Goal: Information Seeking & Learning: Find specific fact

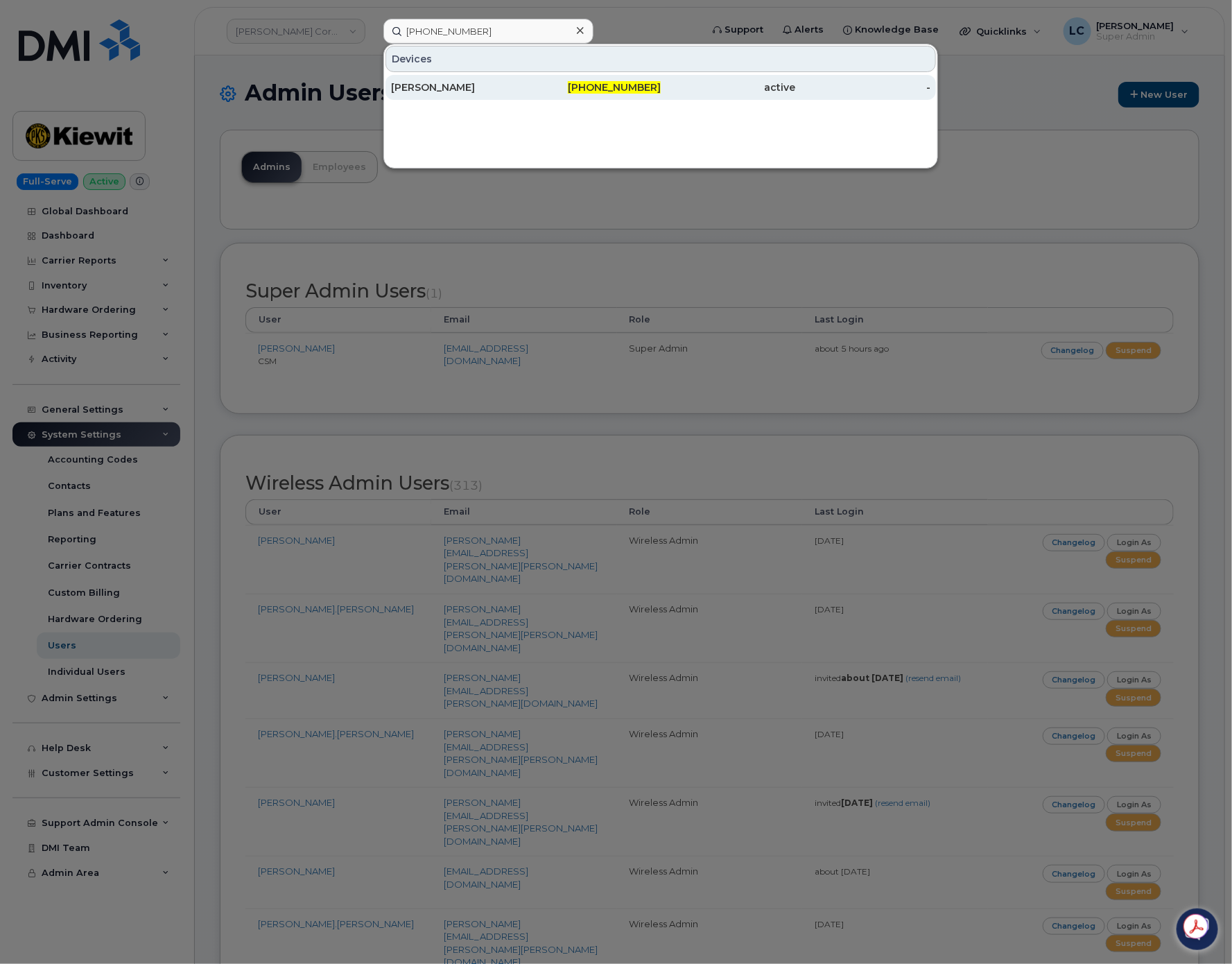
type input "402-810-0165"
click at [595, 83] on span "402-810-0165" at bounding box center [614, 87] width 93 height 12
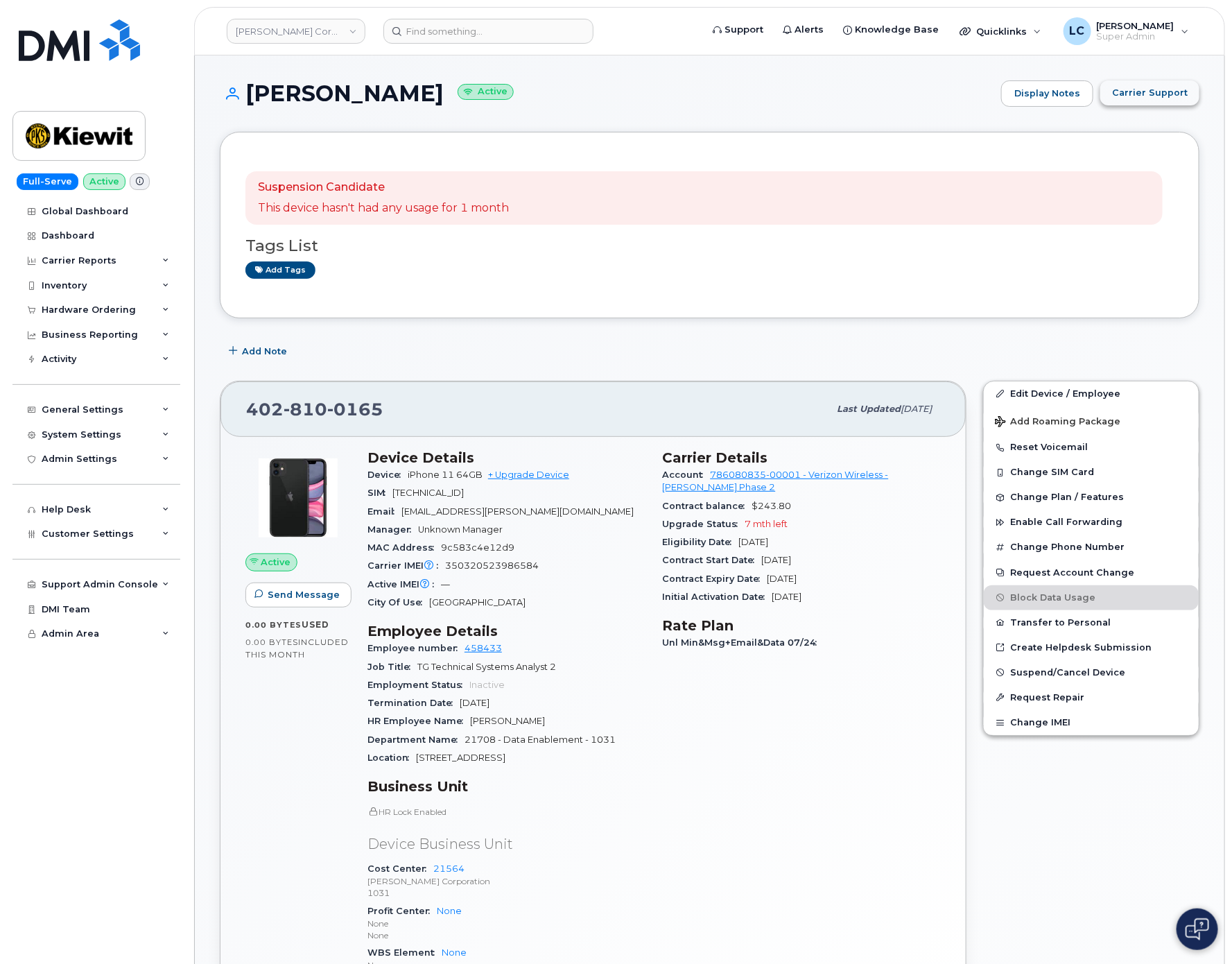
click at [1172, 86] on span "Carrier Support" at bounding box center [1150, 93] width 76 height 13
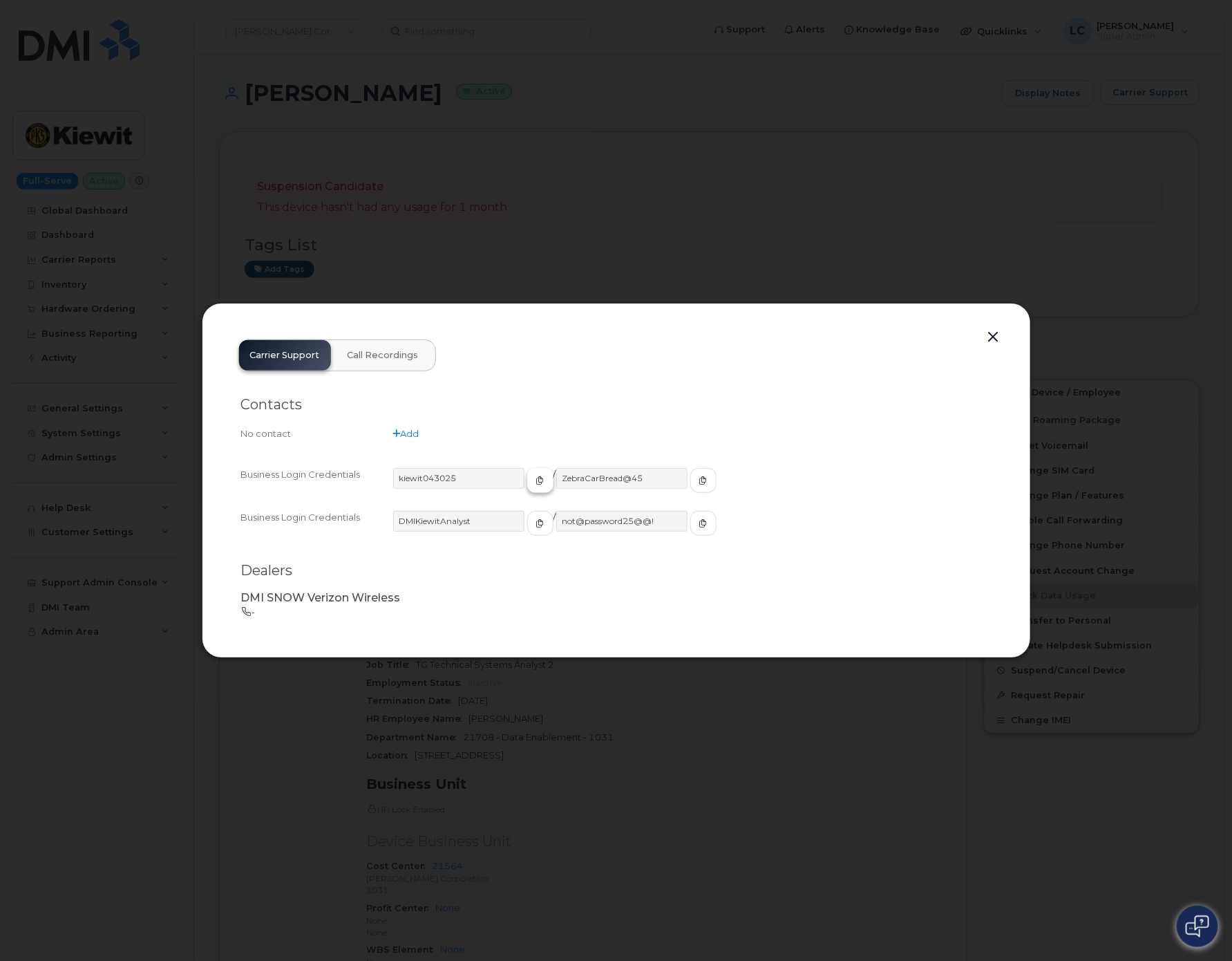
click at [534, 485] on span "button" at bounding box center [539, 480] width 12 height 12
click at [690, 490] on button "button" at bounding box center [703, 480] width 26 height 25
click at [1000, 338] on button "button" at bounding box center [994, 337] width 21 height 19
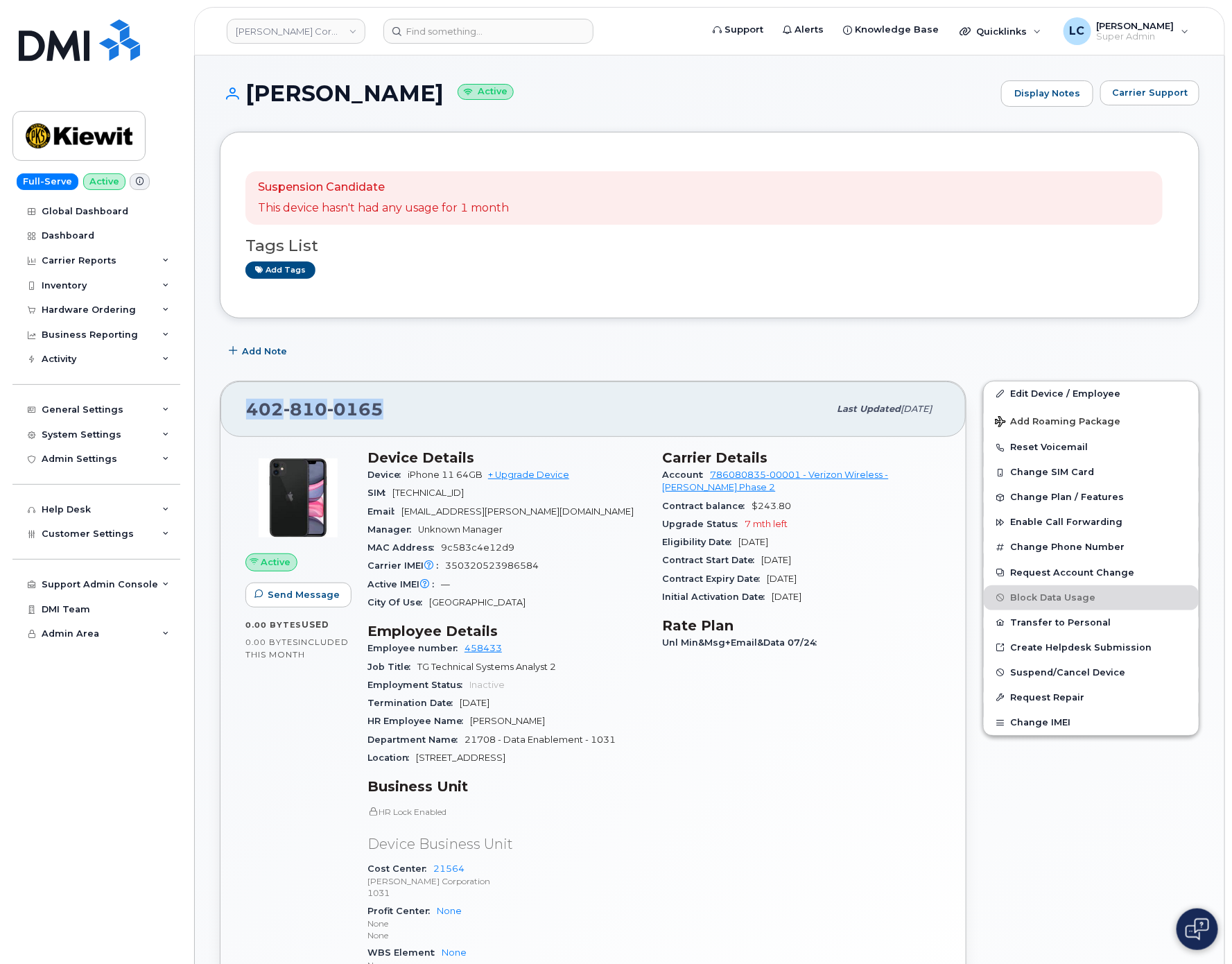
drag, startPoint x: 381, startPoint y: 406, endPoint x: 247, endPoint y: 414, distance: 134.2
click at [247, 414] on div "402 810 0165" at bounding box center [537, 409] width 582 height 29
copy span "402 810 0165"
click at [502, 344] on div "Add Note" at bounding box center [709, 351] width 979 height 25
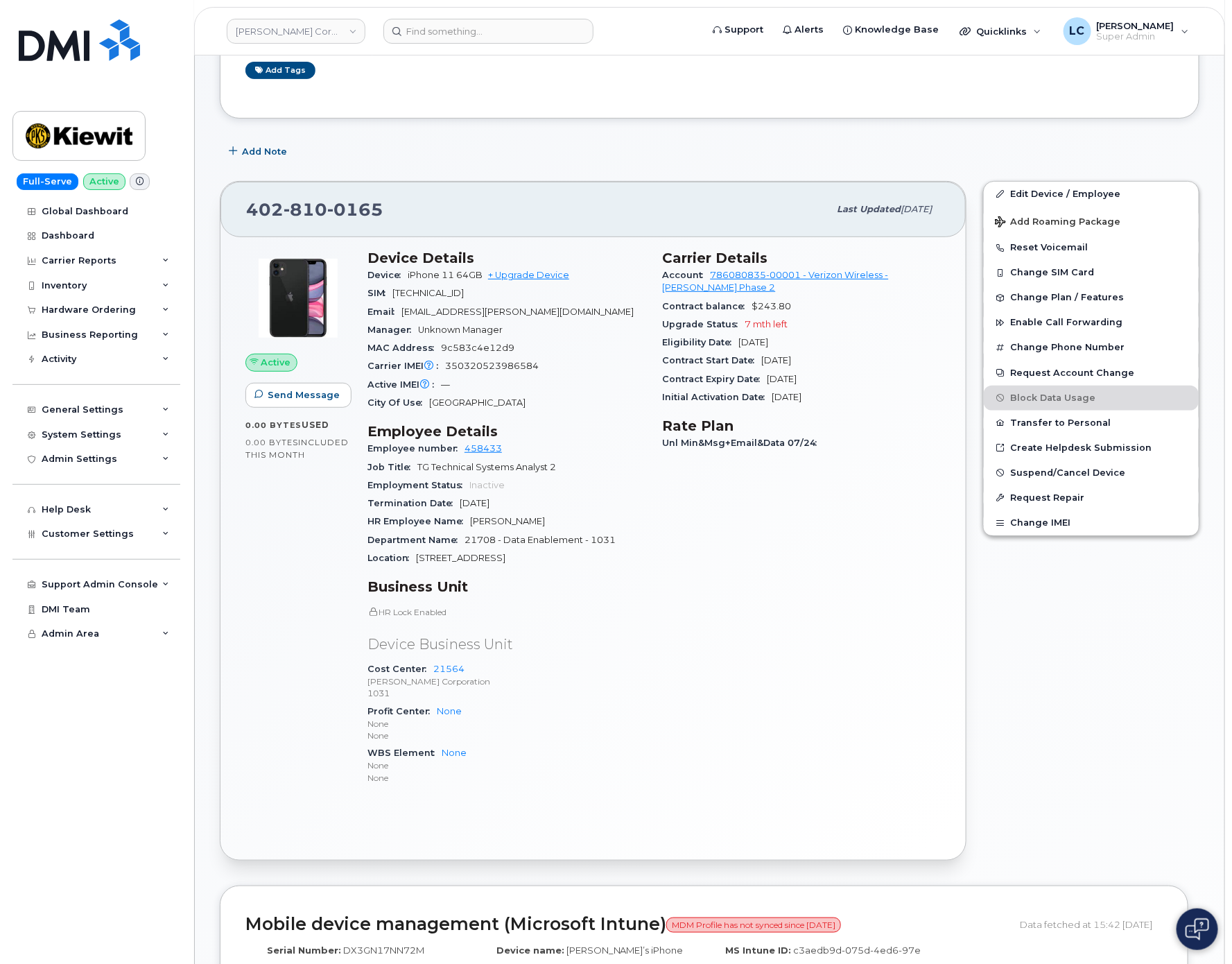
scroll to position [208, 0]
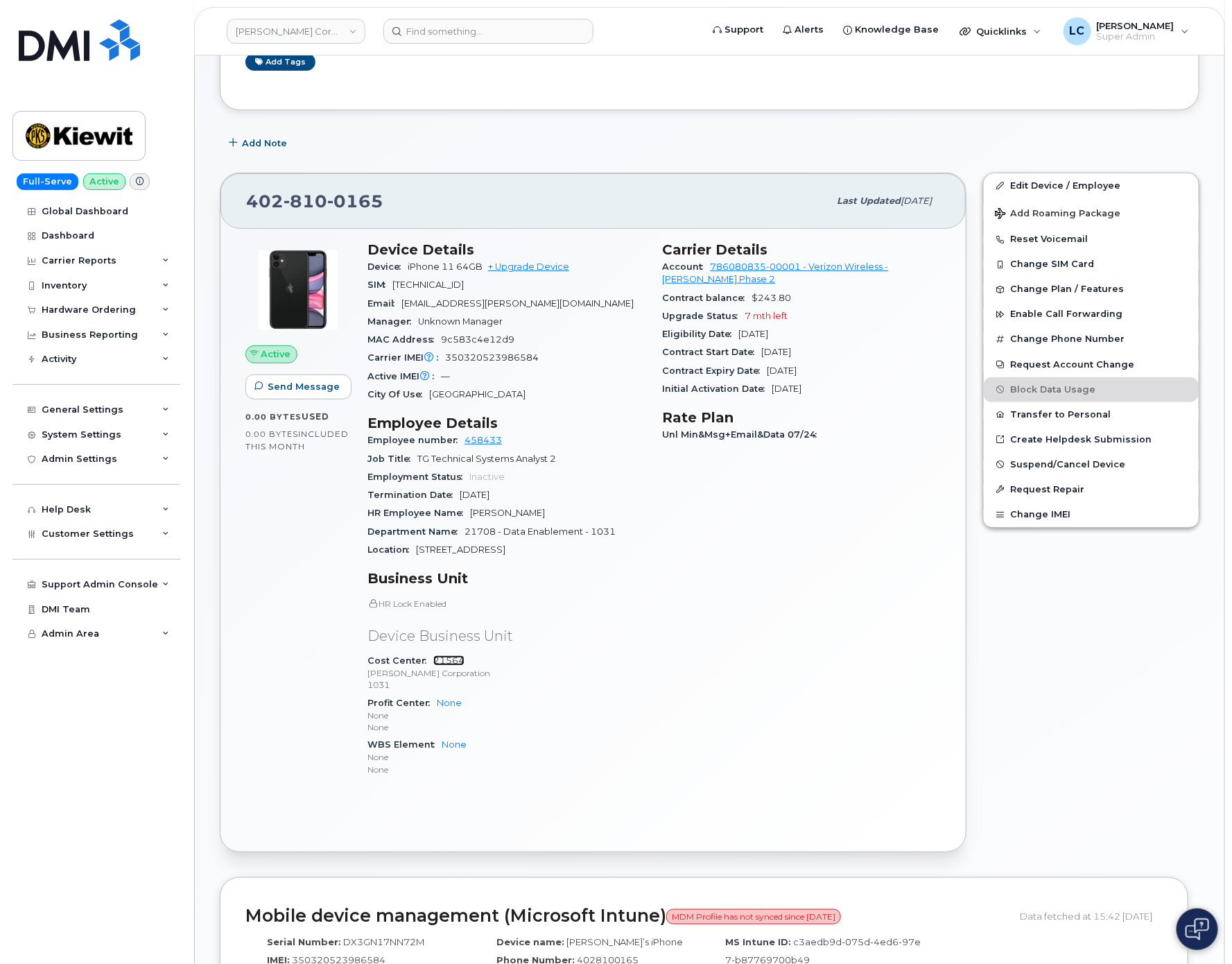
click at [456, 664] on link "21564" at bounding box center [449, 660] width 31 height 10
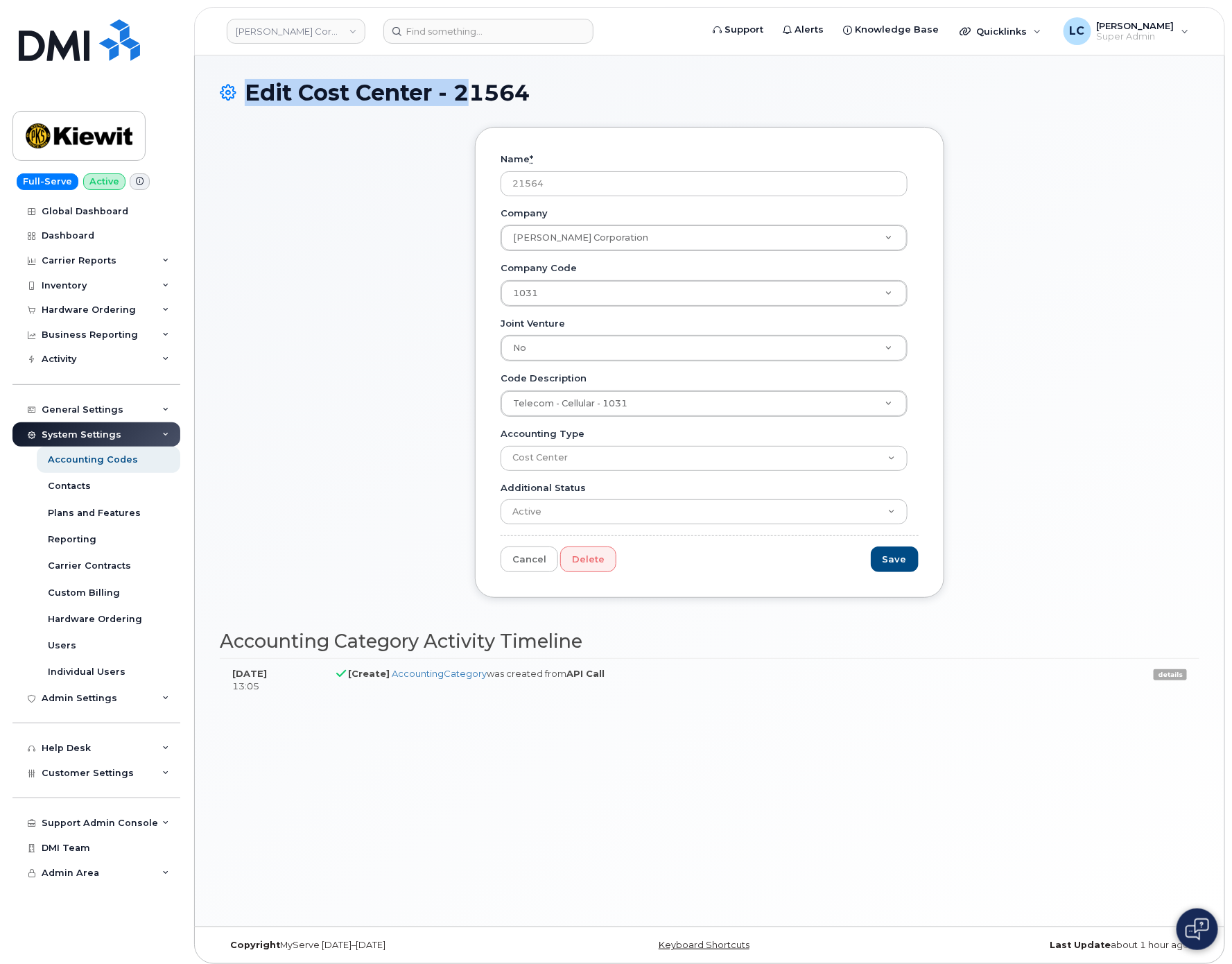
drag, startPoint x: 535, startPoint y: 92, endPoint x: 468, endPoint y: 92, distance: 67.0
click at [468, 92] on h1 "Edit Cost Center - 21564" at bounding box center [709, 93] width 979 height 24
drag, startPoint x: 461, startPoint y: 90, endPoint x: 529, endPoint y: 89, distance: 68.0
click at [529, 89] on h1 "Edit Cost Center - 21564" at bounding box center [709, 93] width 979 height 24
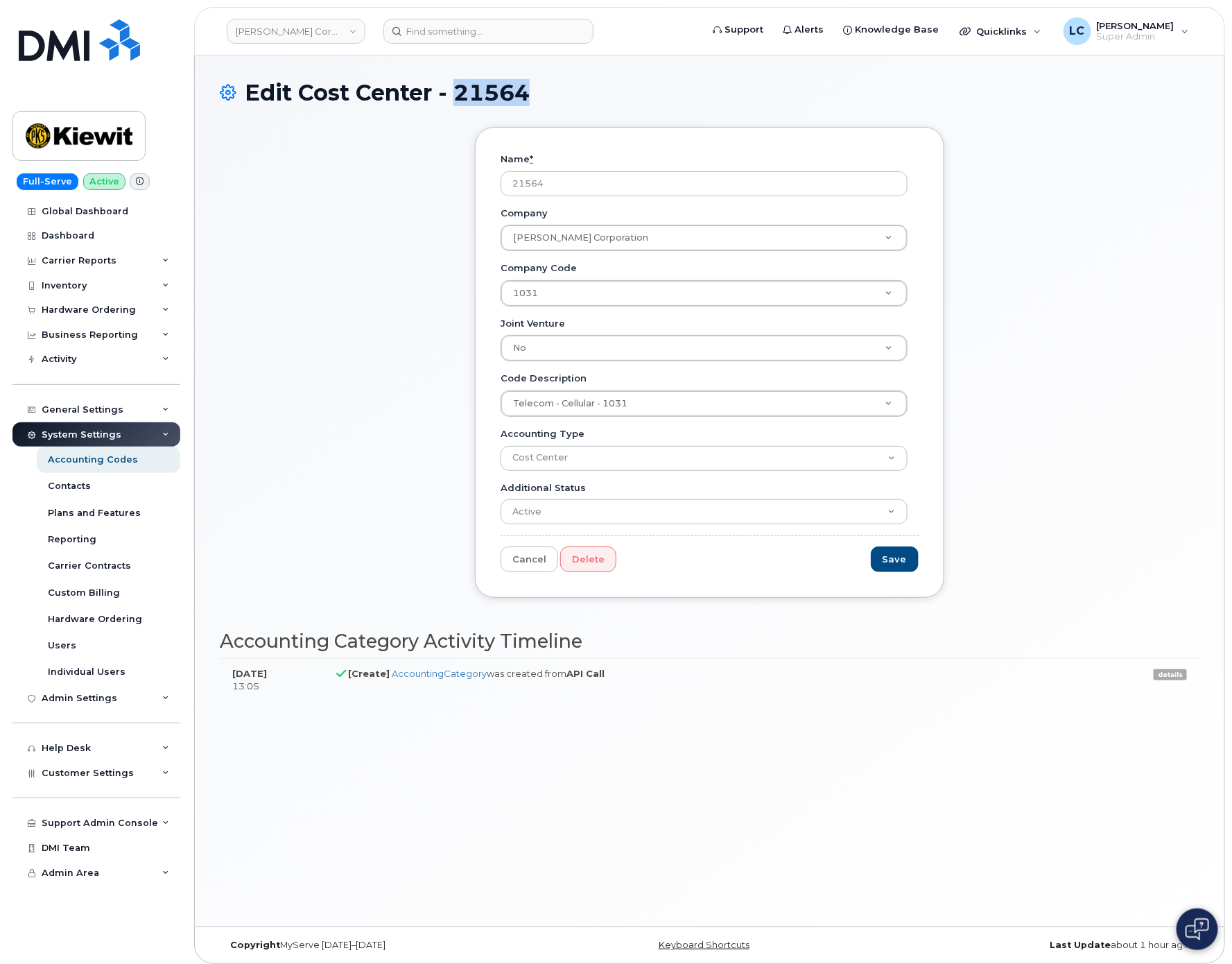
copy h1 "21564"
click at [127, 412] on div "General Settings" at bounding box center [96, 409] width 167 height 25
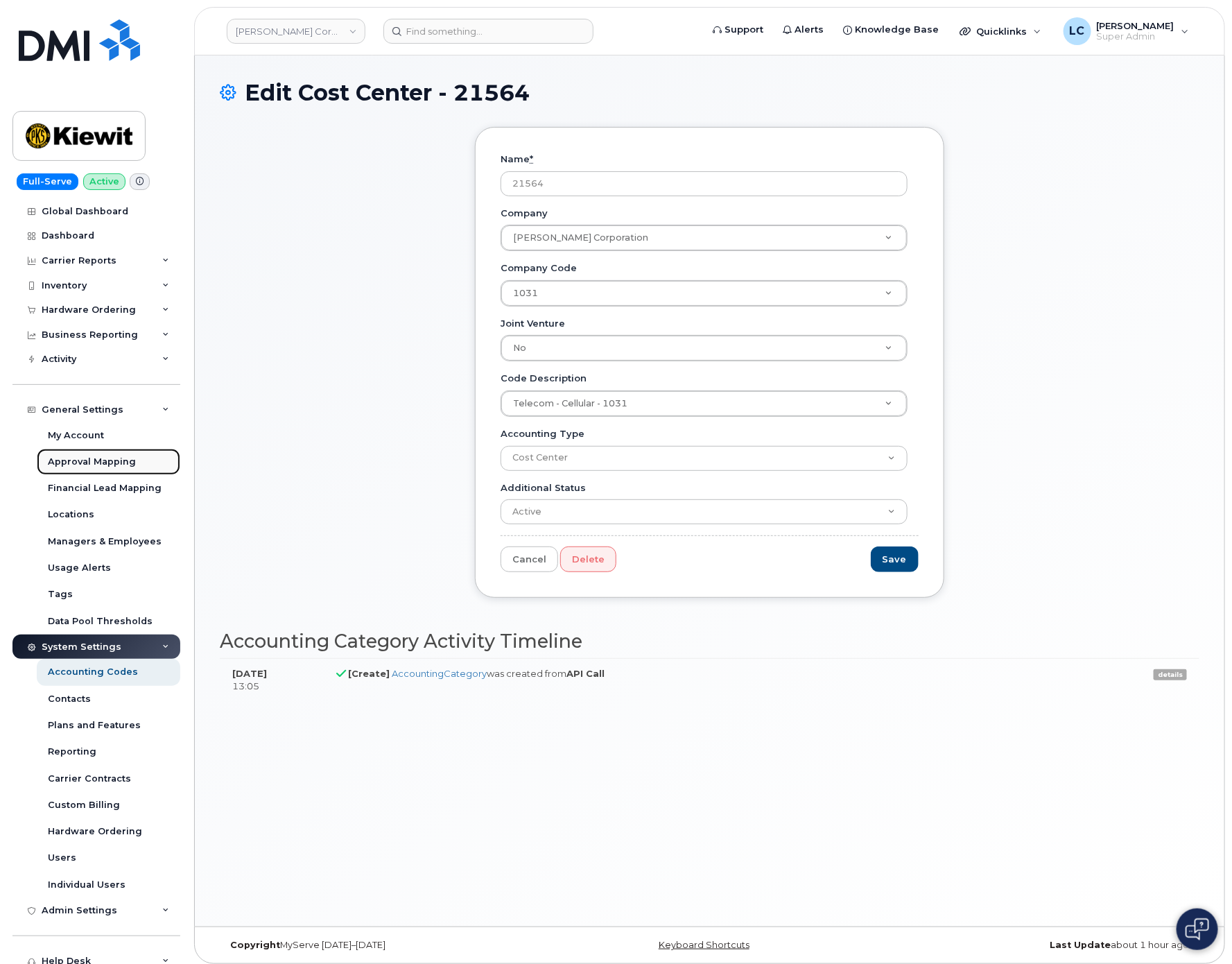
click at [123, 457] on div "Approval Mapping" at bounding box center [91, 461] width 88 height 12
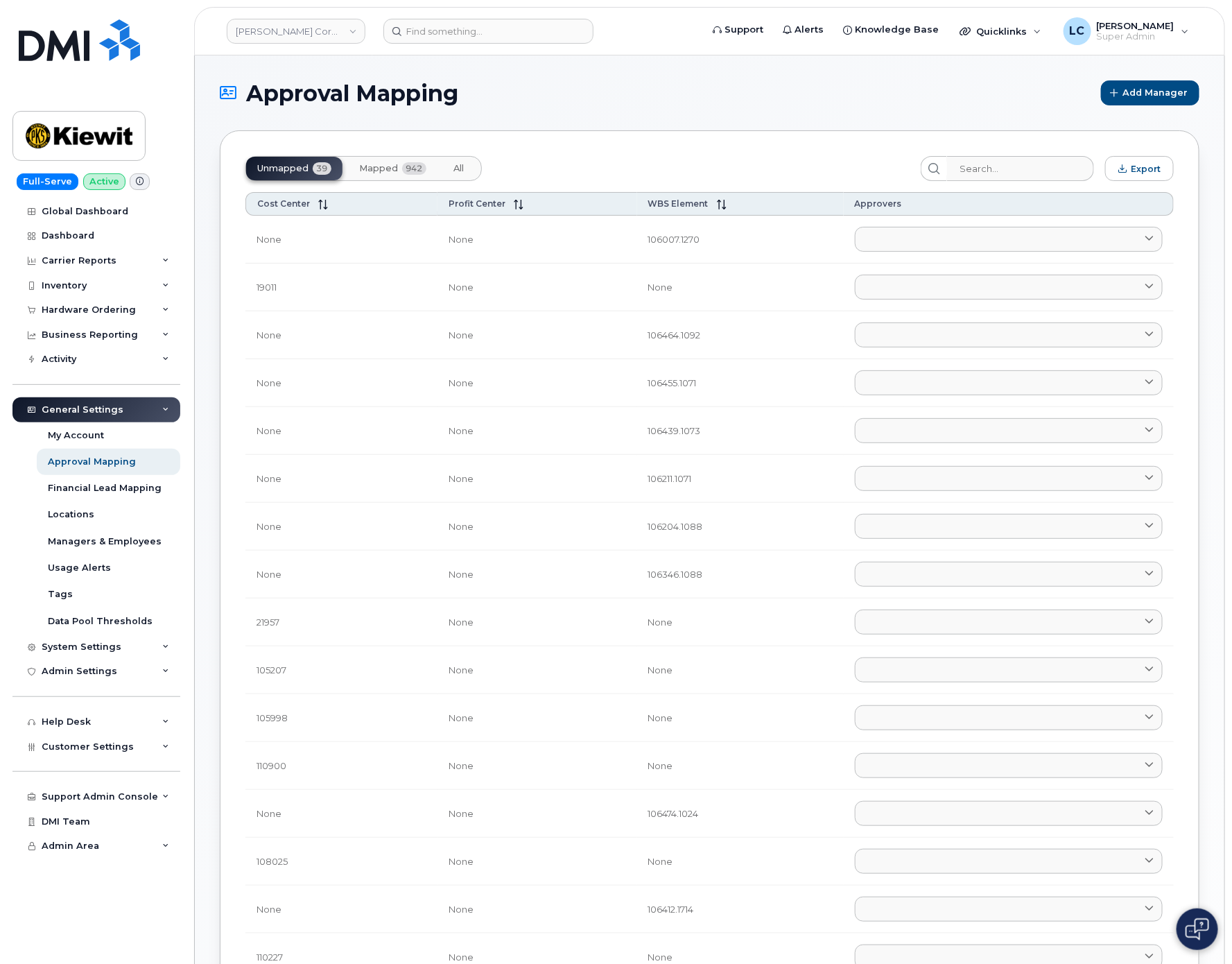
click at [397, 163] on span "Mapped" at bounding box center [378, 168] width 39 height 11
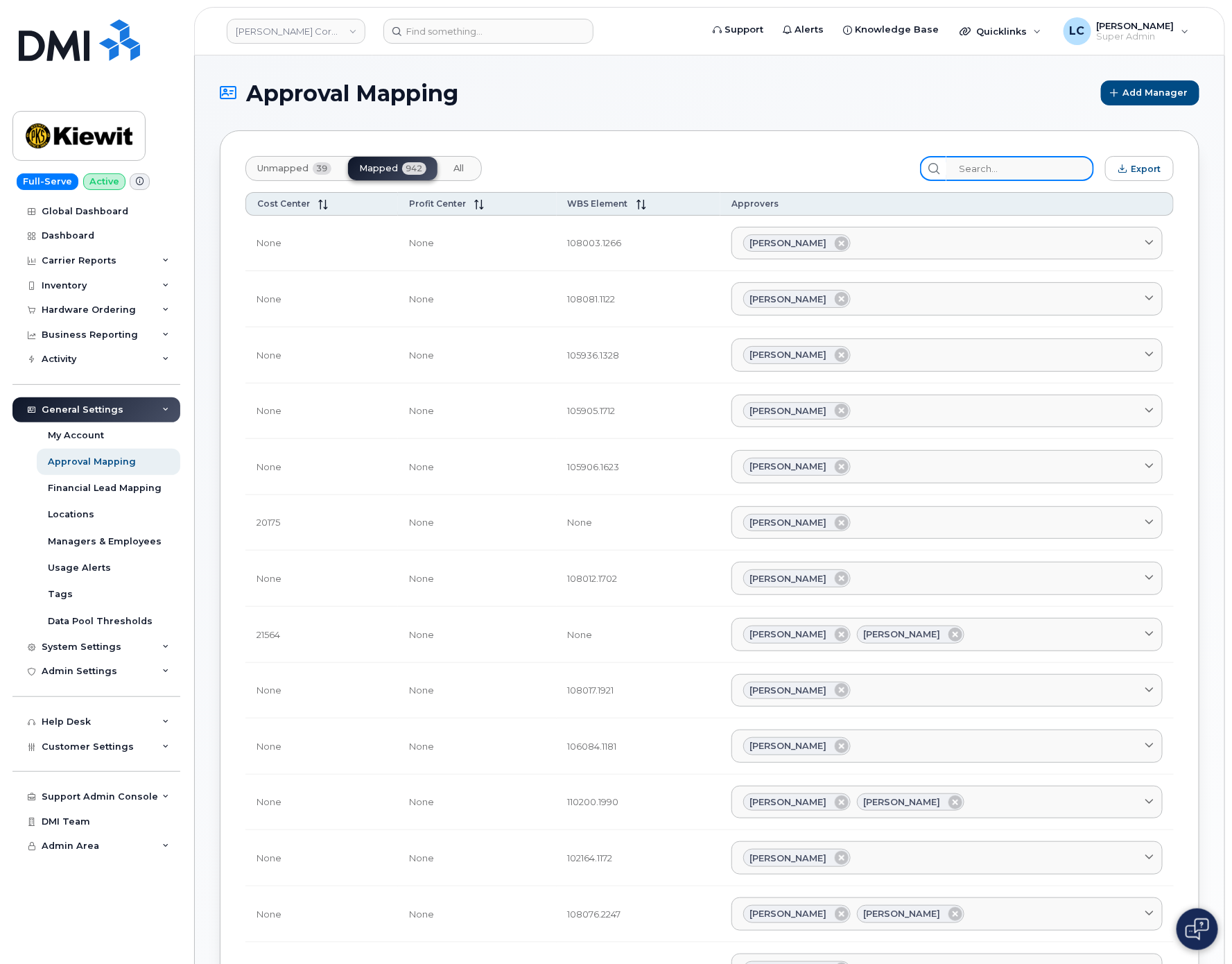
click at [988, 173] on input "search" at bounding box center [1019, 168] width 147 height 25
paste input "21564"
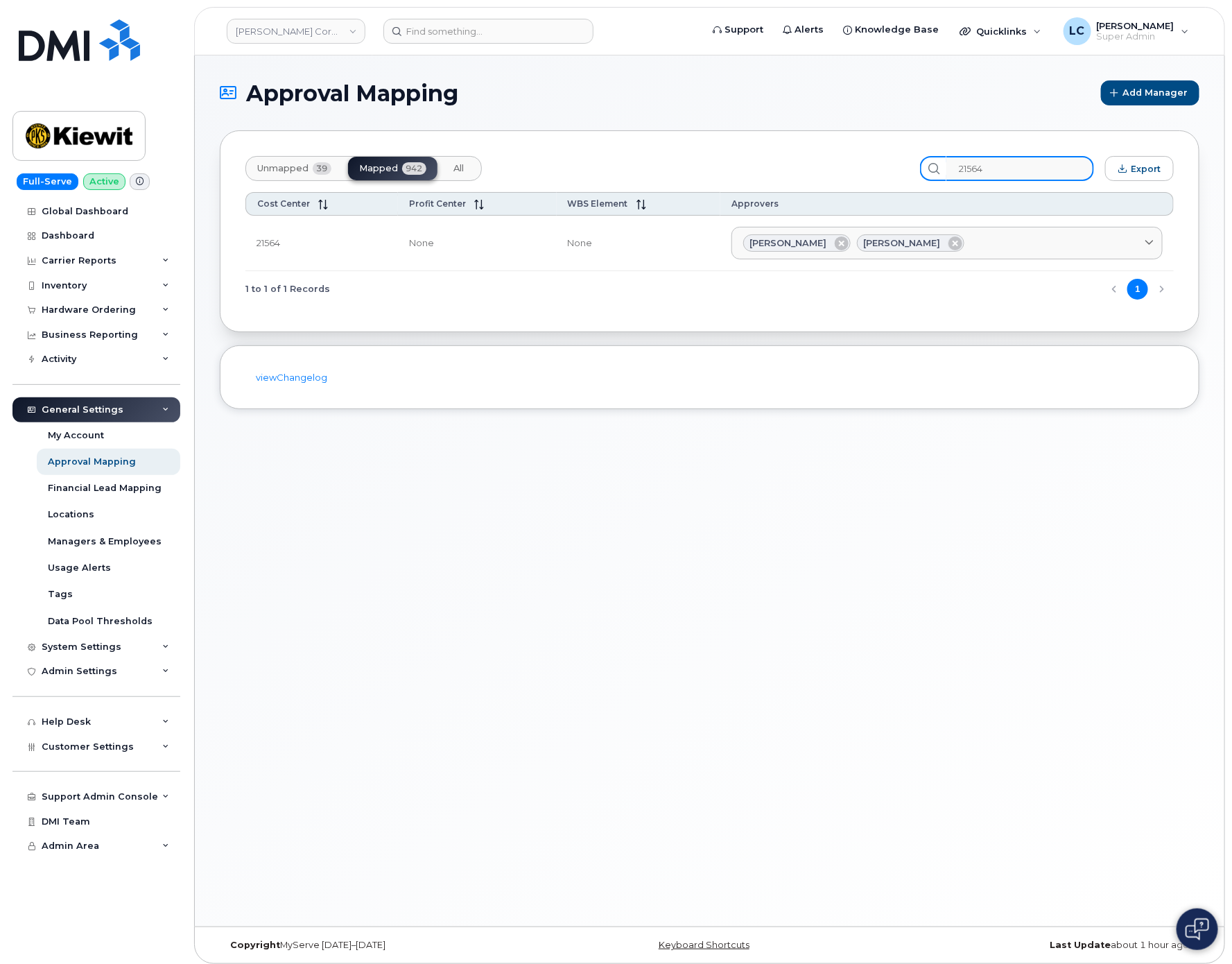
type input "21564"
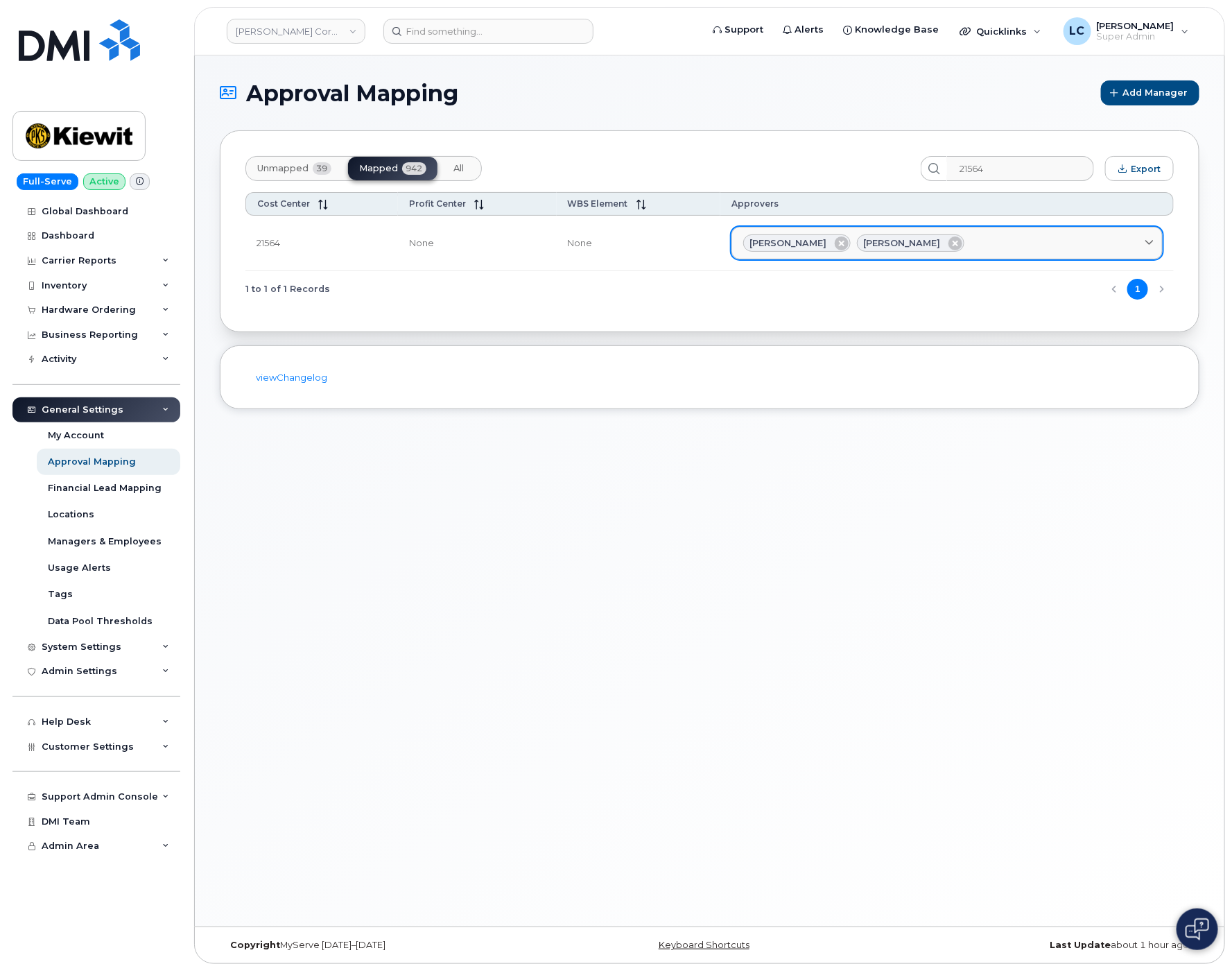
click at [793, 246] on span "Daniel Buffington" at bounding box center [788, 243] width 77 height 13
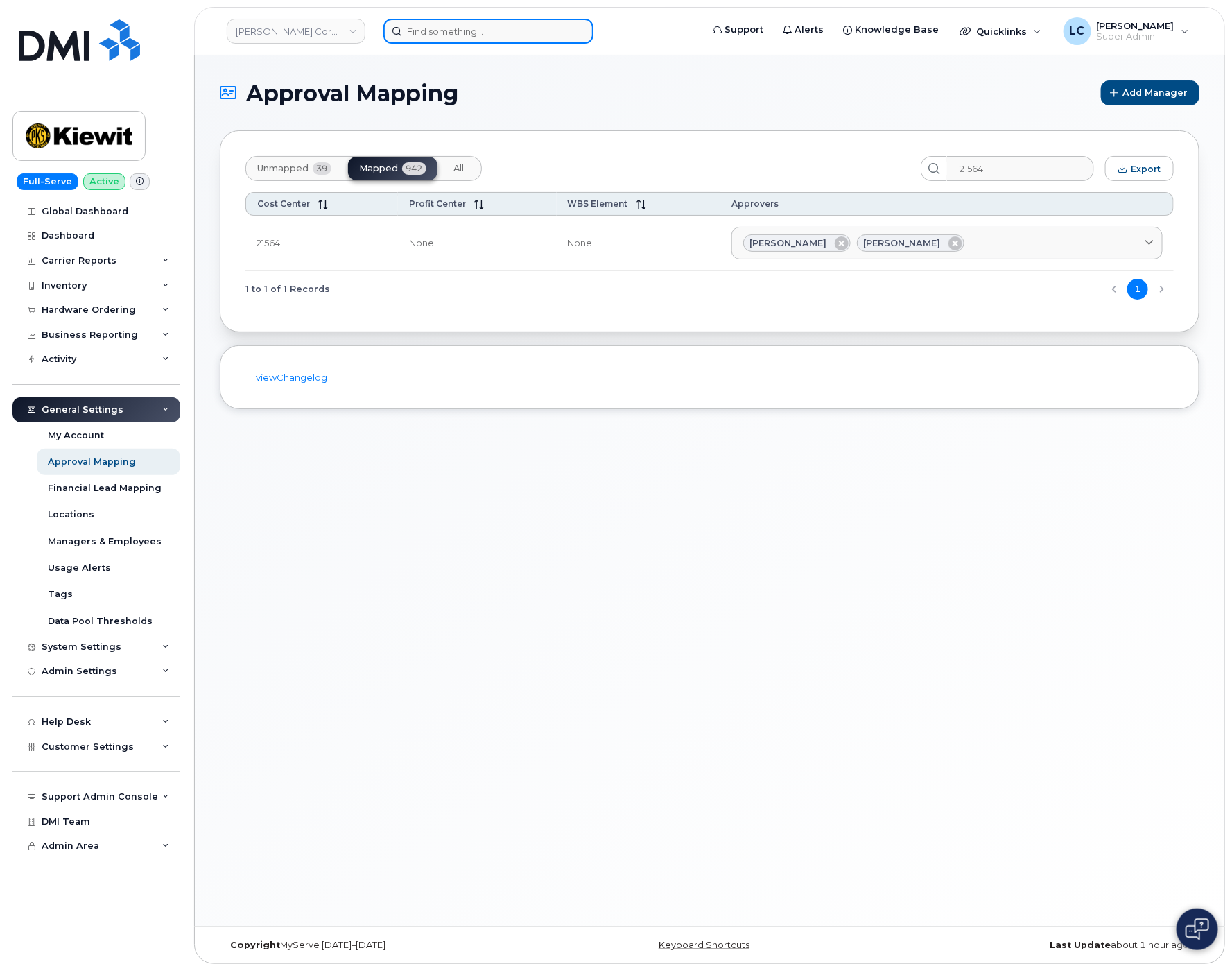
click at [474, 23] on input at bounding box center [488, 31] width 210 height 25
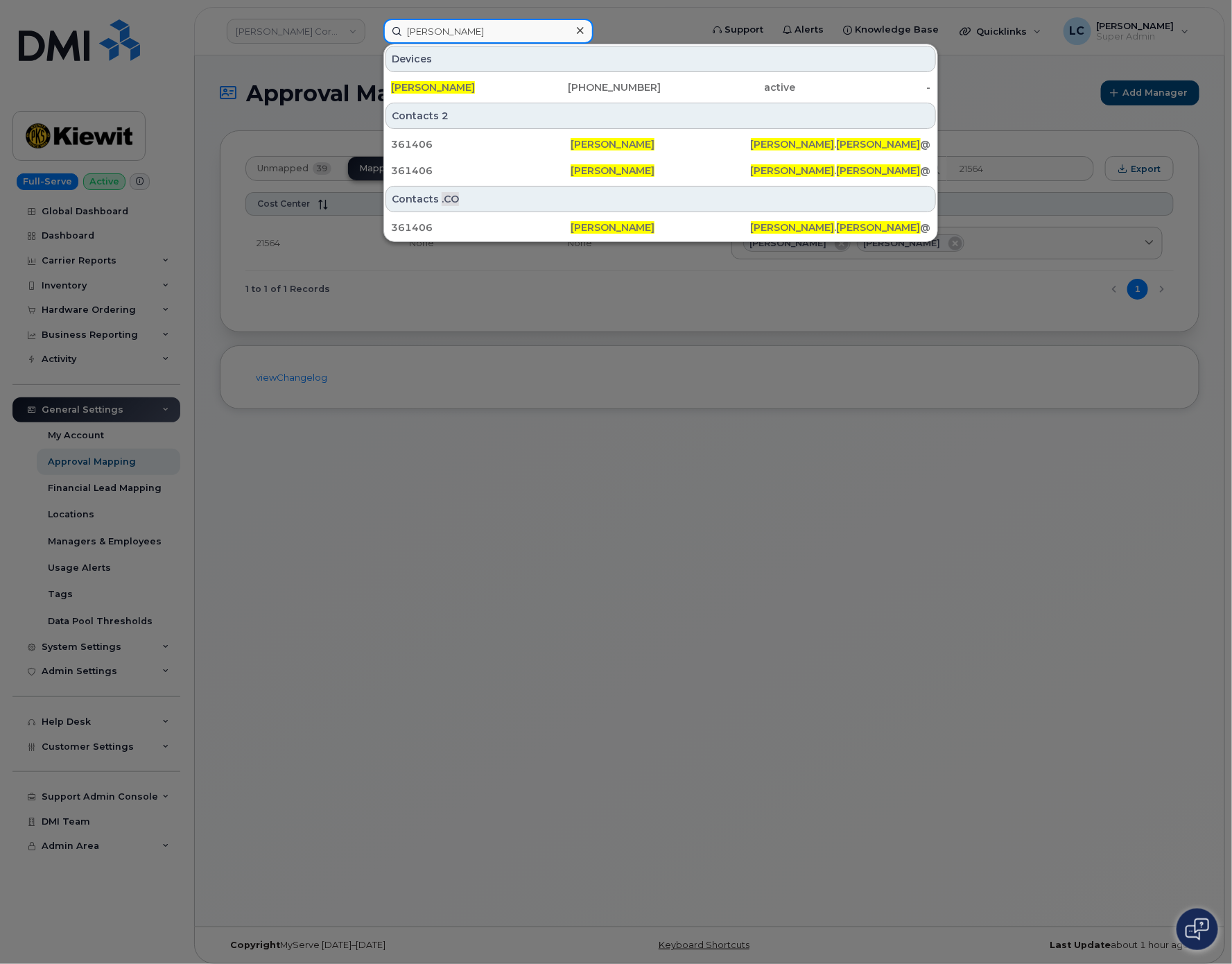
type input "Daniel Buffington"
click at [577, 31] on icon at bounding box center [580, 31] width 7 height 11
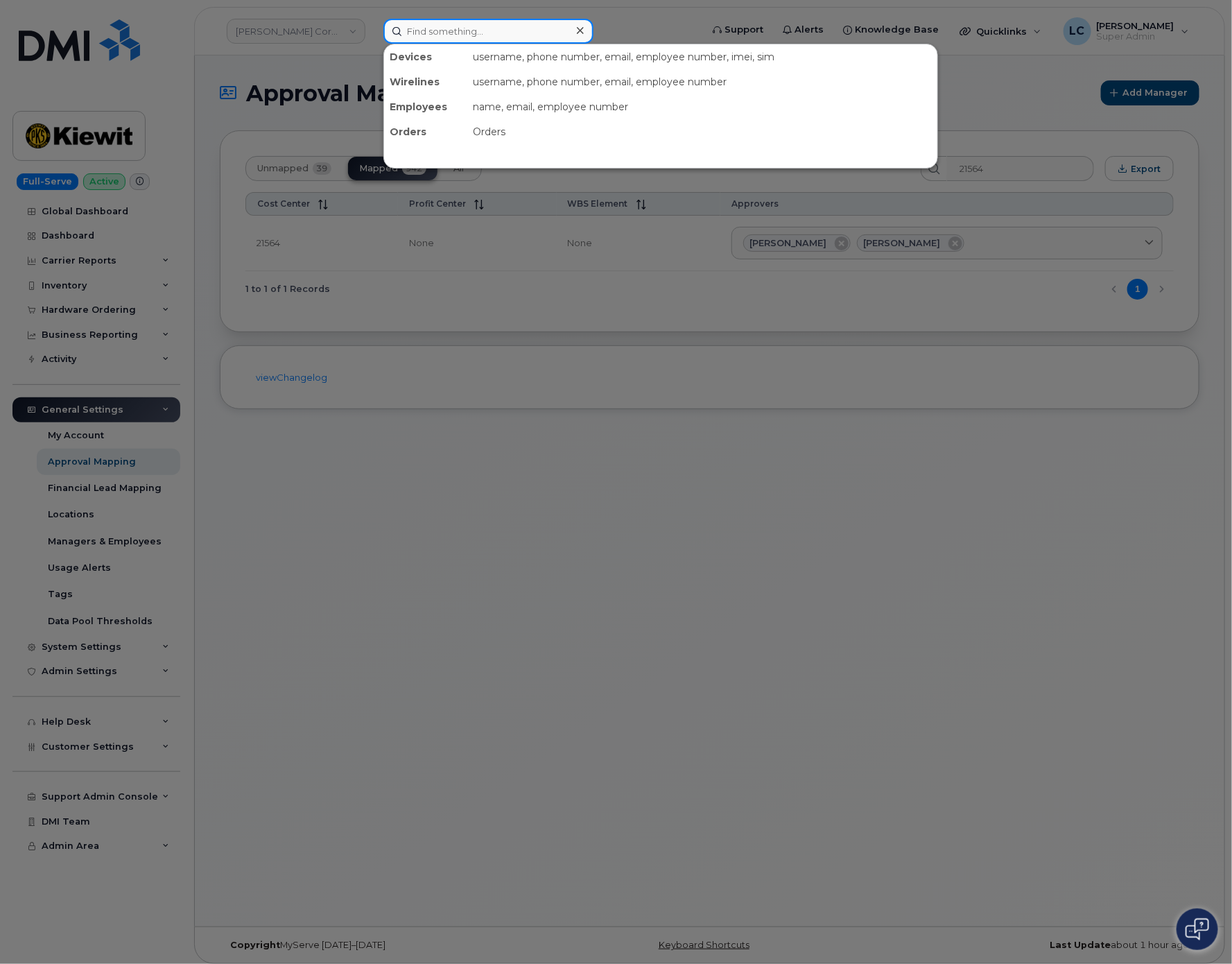
click at [529, 33] on input at bounding box center [488, 31] width 210 height 25
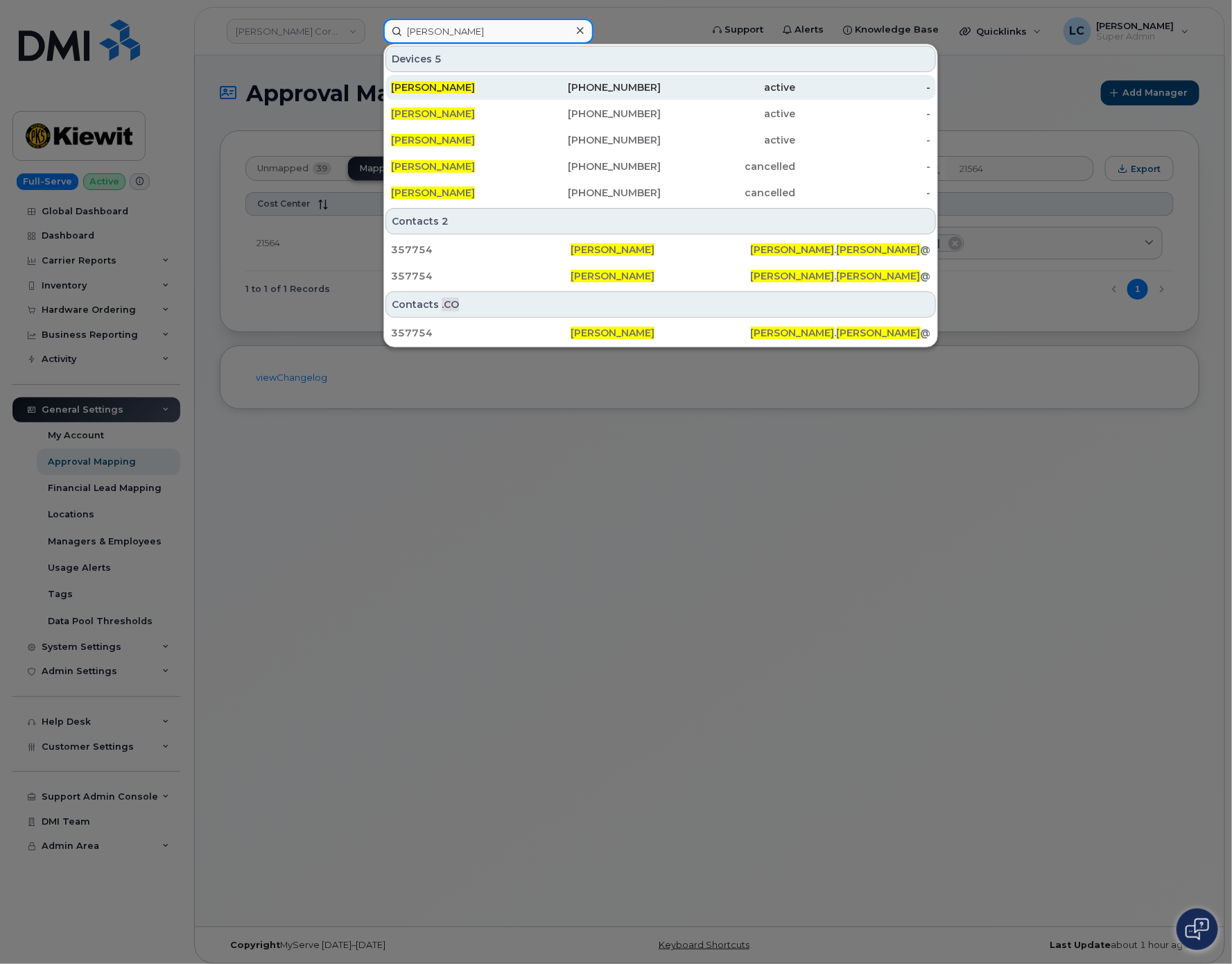
type input "Jonathan Barfield"
click at [668, 88] on div "active" at bounding box center [728, 87] width 135 height 14
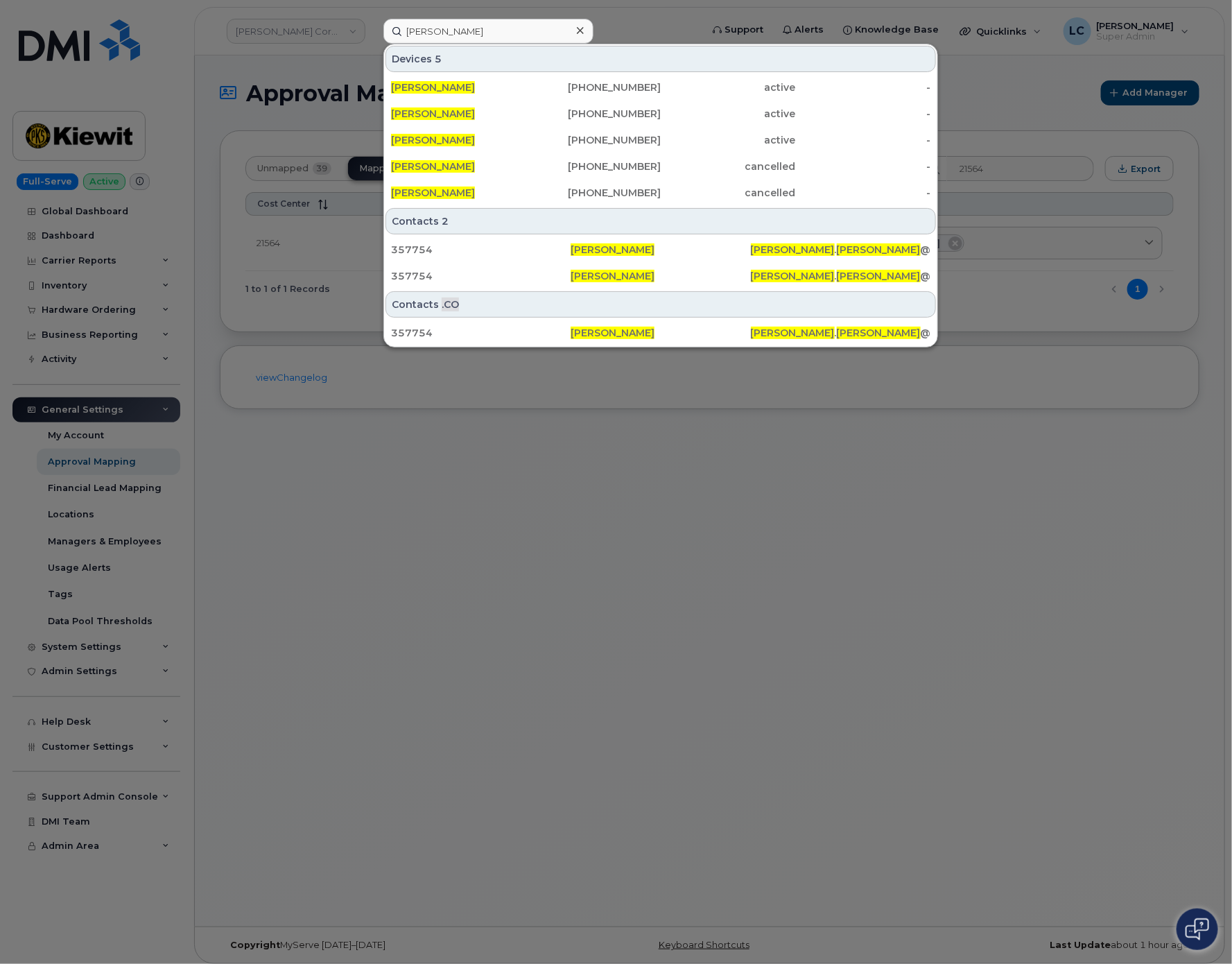
click at [580, 33] on icon at bounding box center [580, 31] width 7 height 11
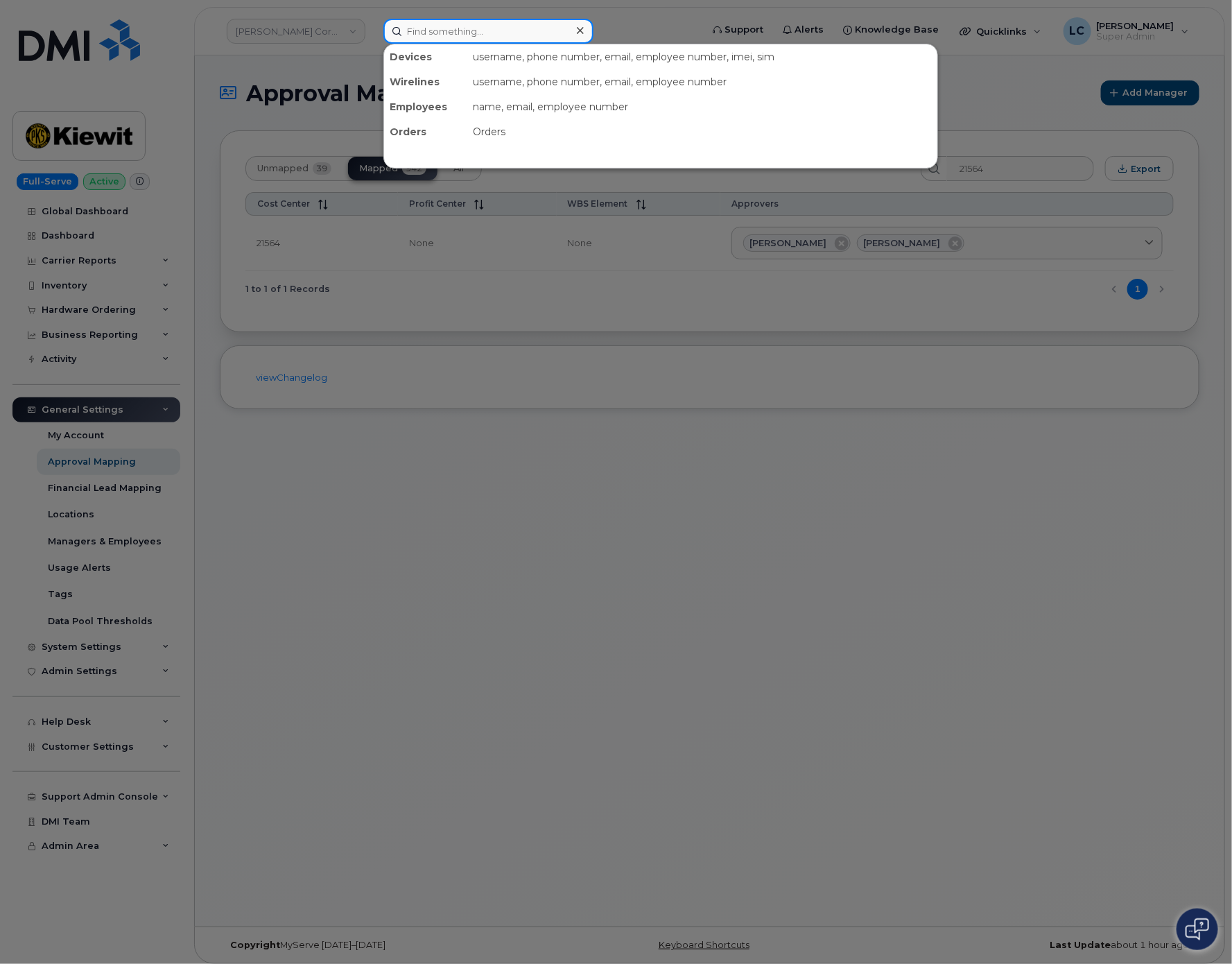
click at [531, 29] on input at bounding box center [488, 31] width 210 height 25
click at [558, 33] on input at bounding box center [488, 31] width 210 height 25
paste input "360.280.7262"
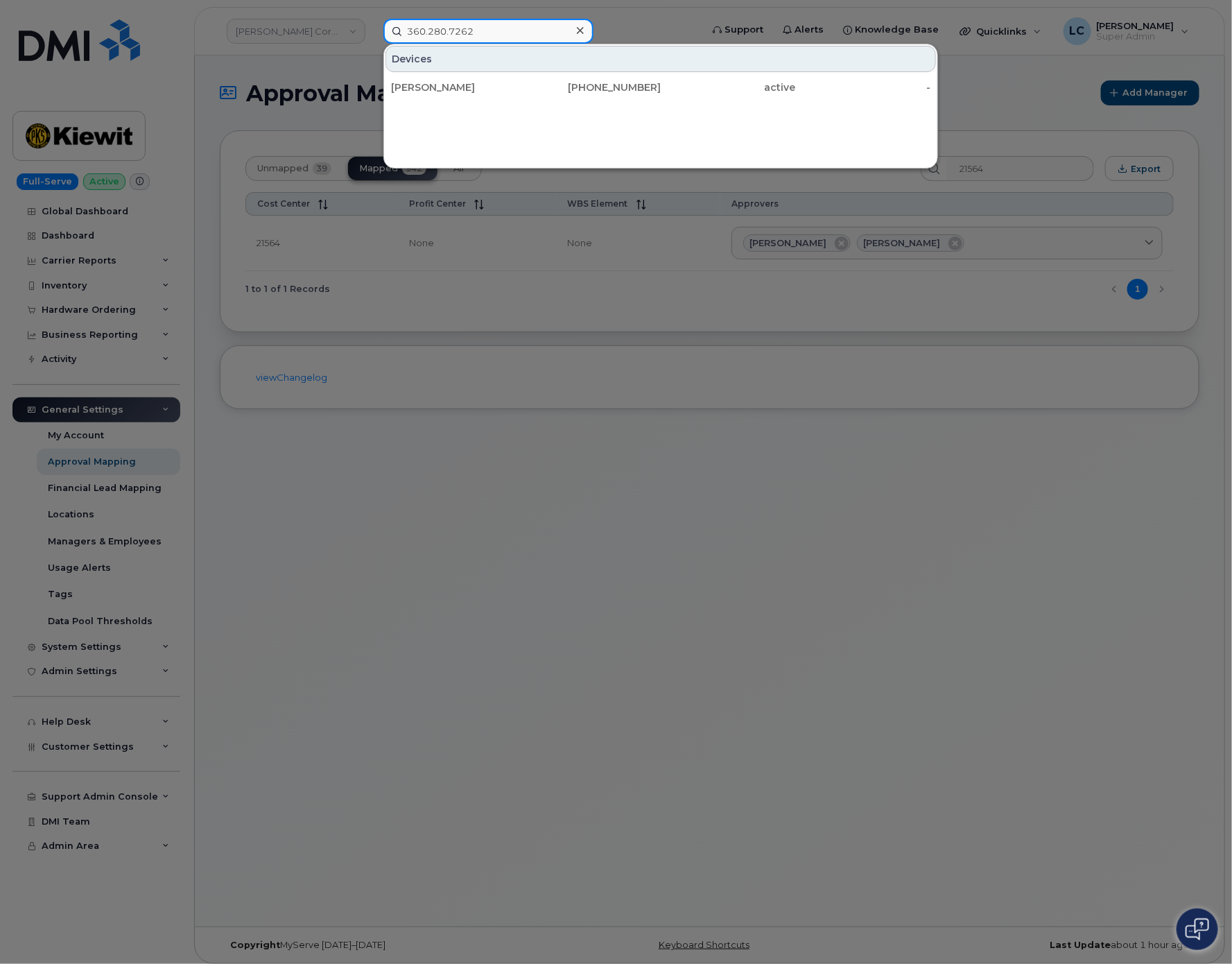
type input "360.280.7262"
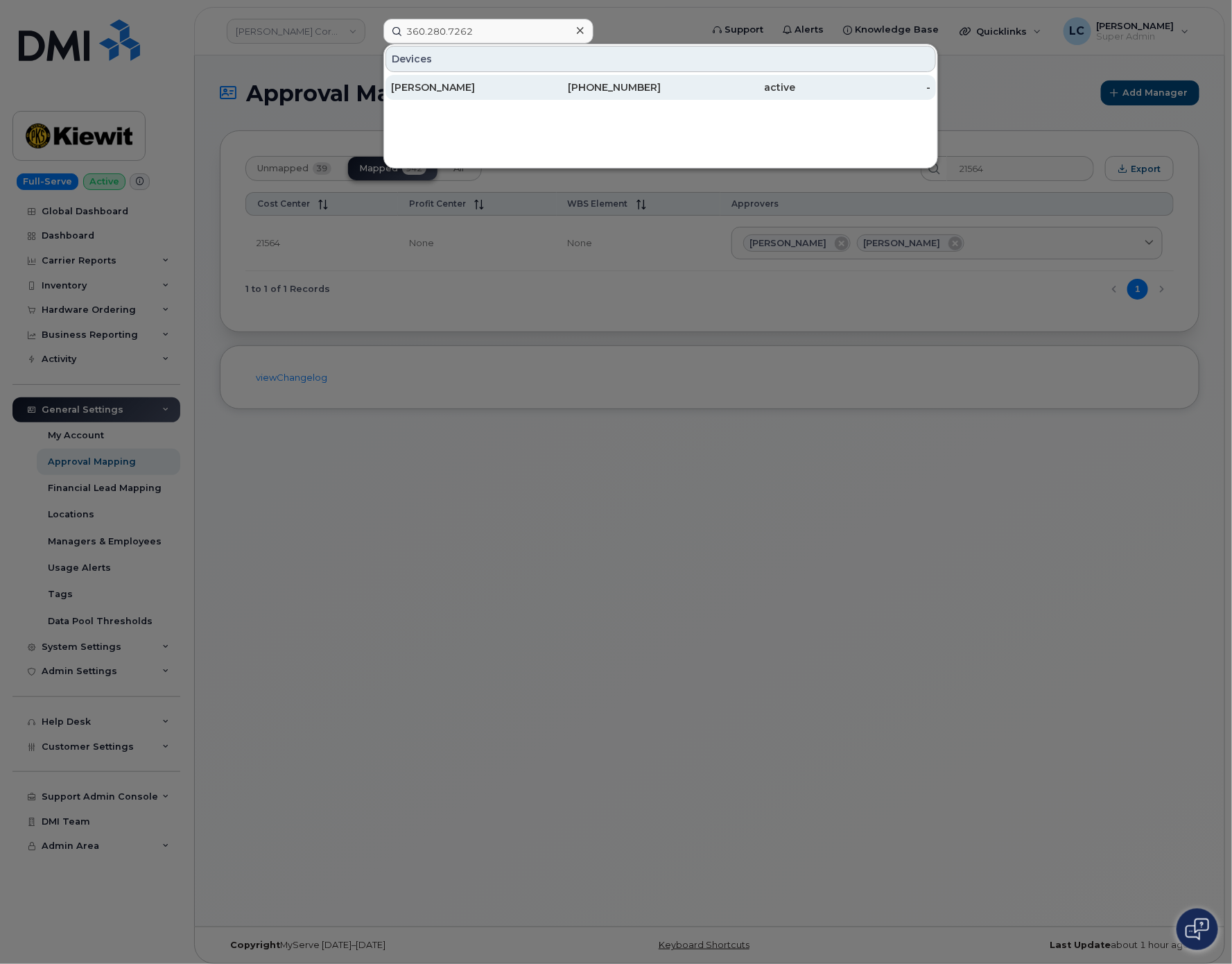
click at [523, 86] on div "NATHAN DASLER" at bounding box center [458, 87] width 135 height 14
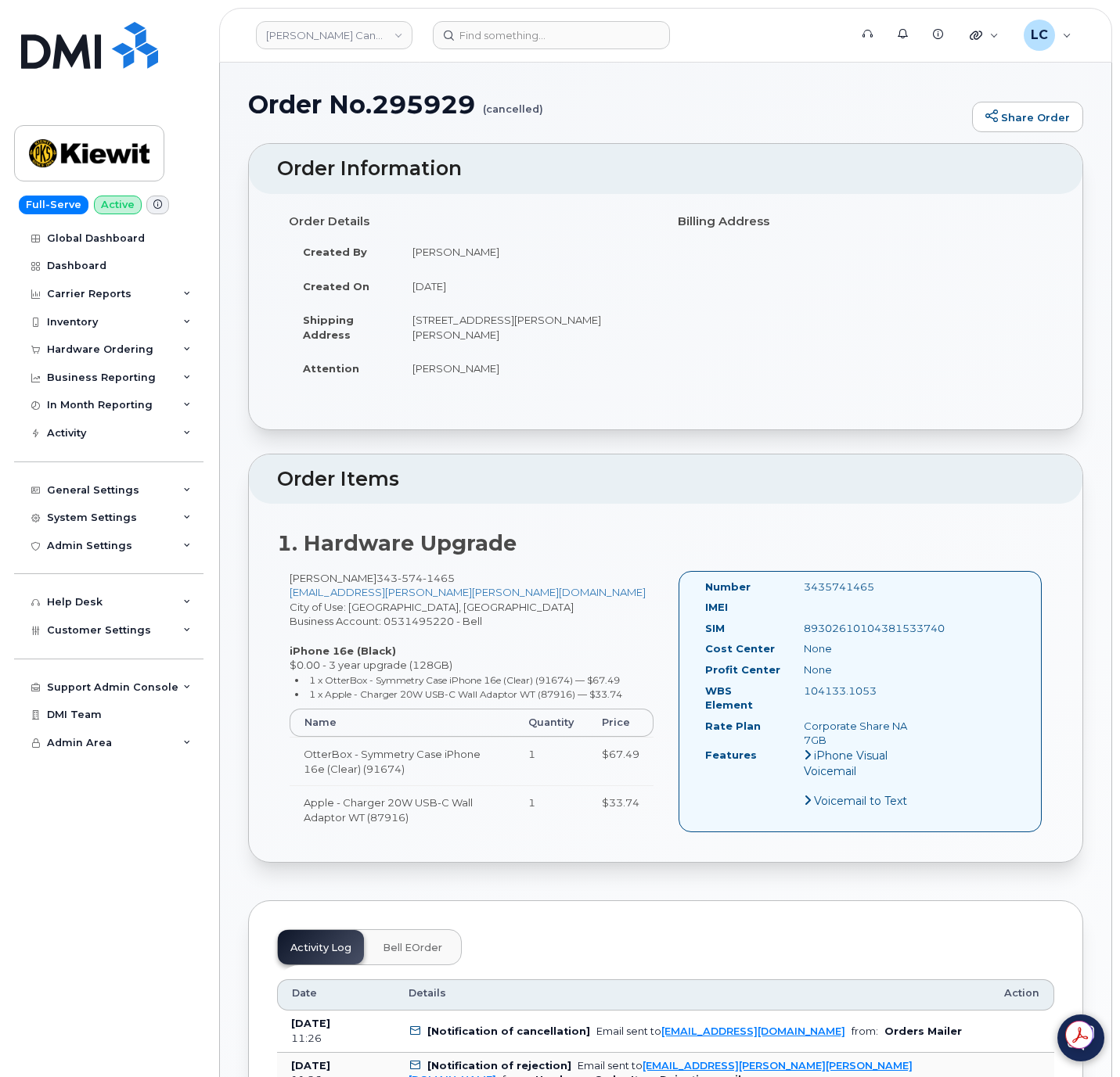
click at [387, 24] on link "Kiewit Canada Inc" at bounding box center [334, 35] width 156 height 28
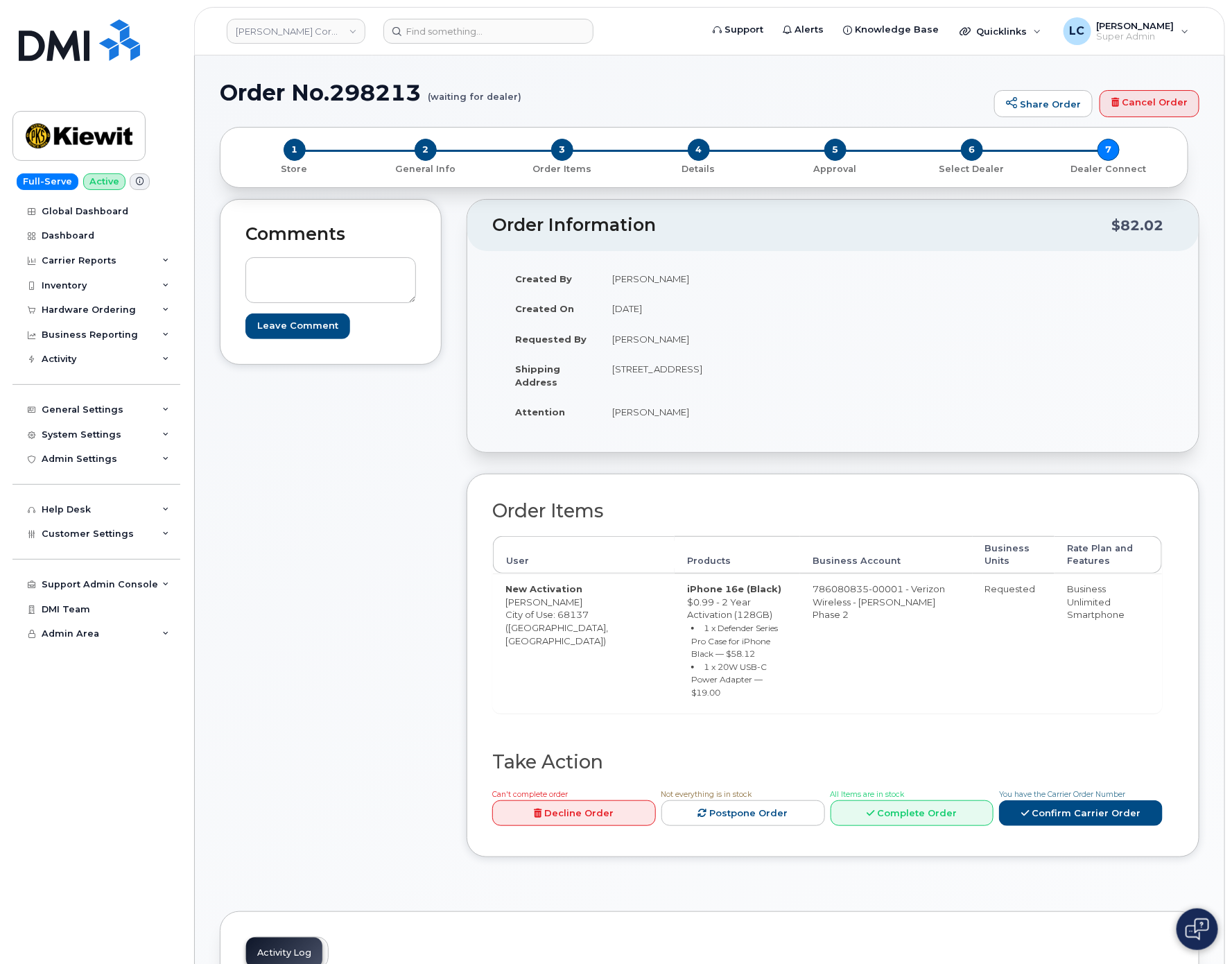
click at [291, 404] on div "Comments Leave Comment" at bounding box center [330, 538] width 221 height 679
click at [122, 541] on div "Customer Settings" at bounding box center [96, 533] width 167 height 25
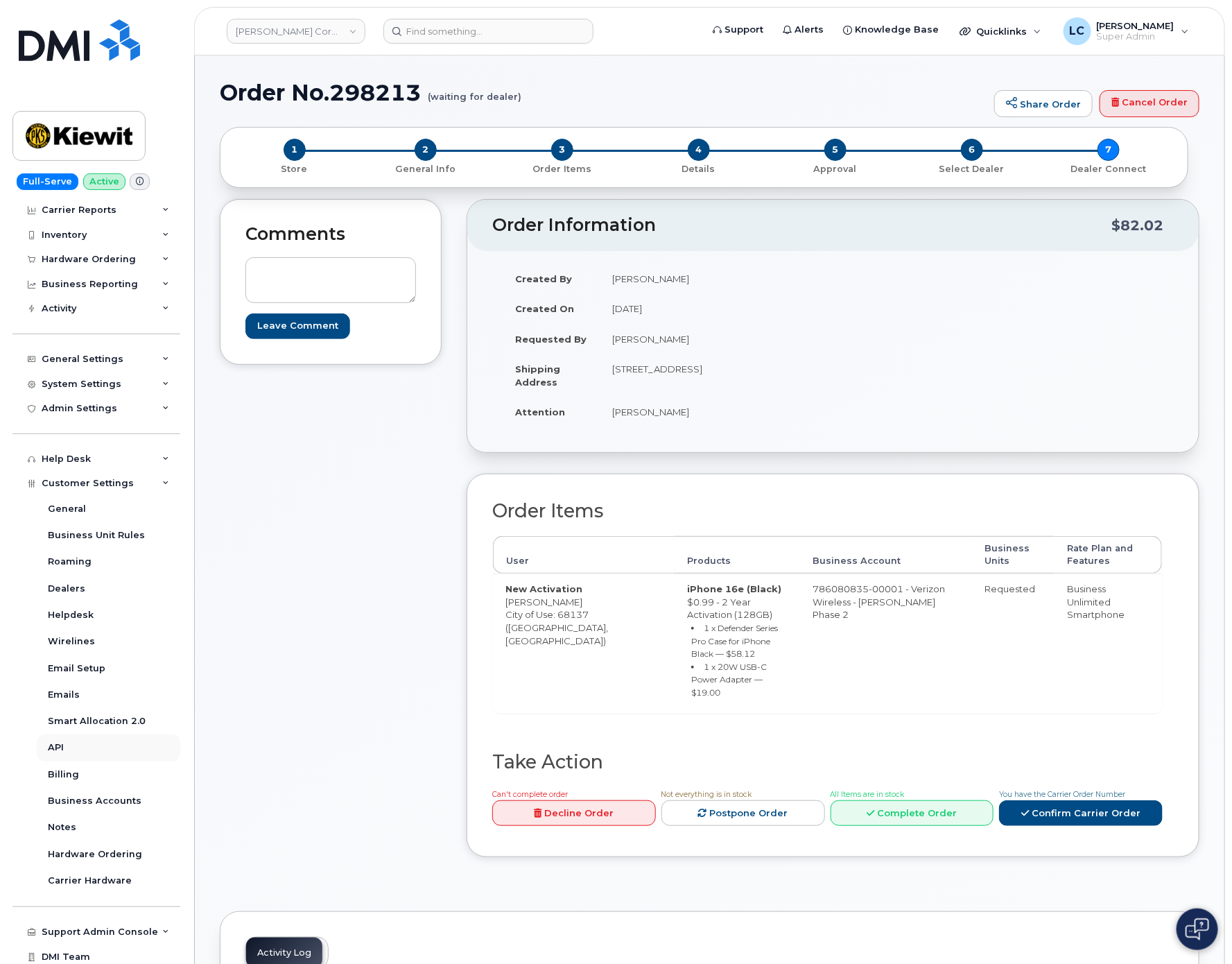
scroll to position [79, 0]
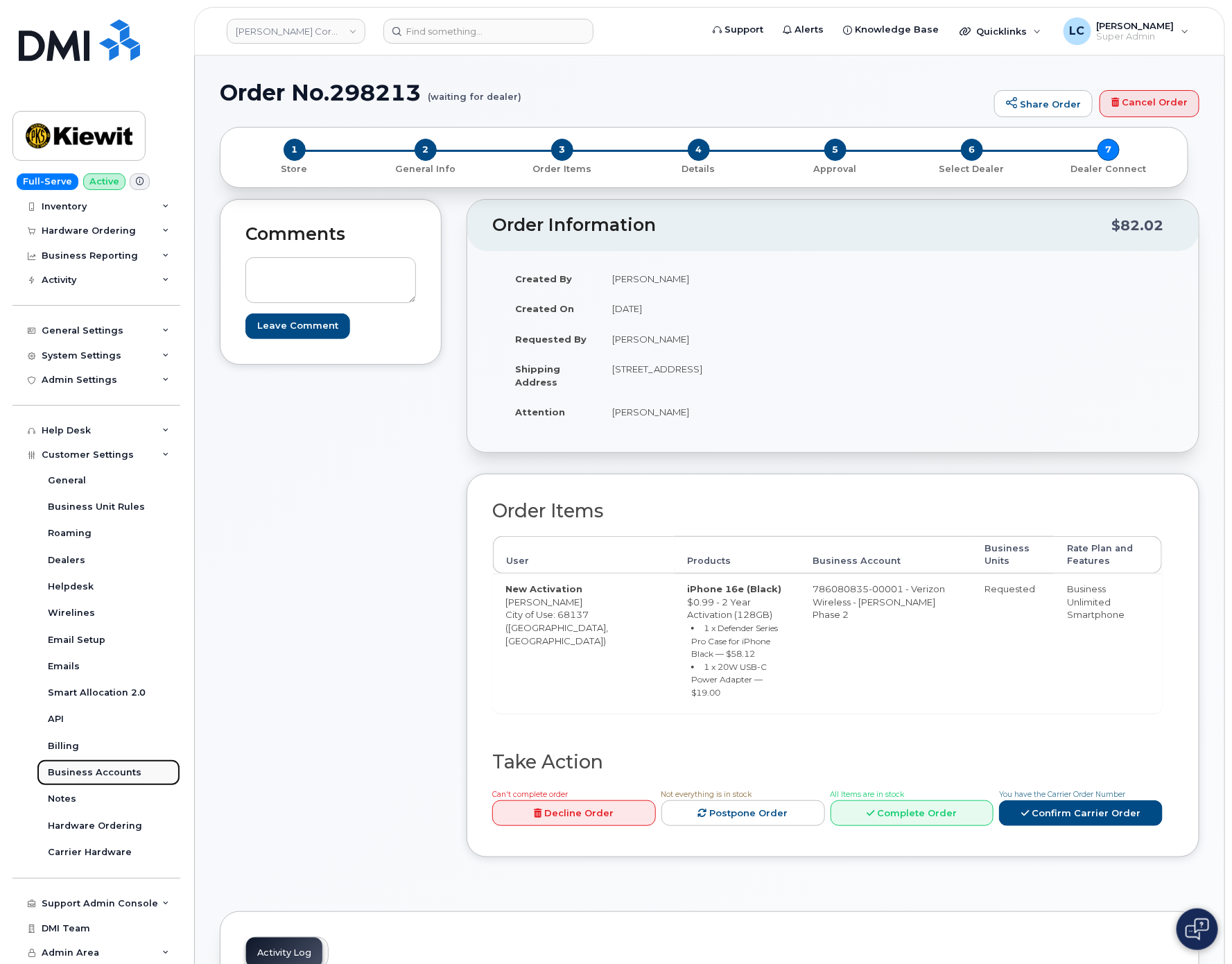
click at [127, 770] on div "Business Accounts" at bounding box center [94, 772] width 93 height 12
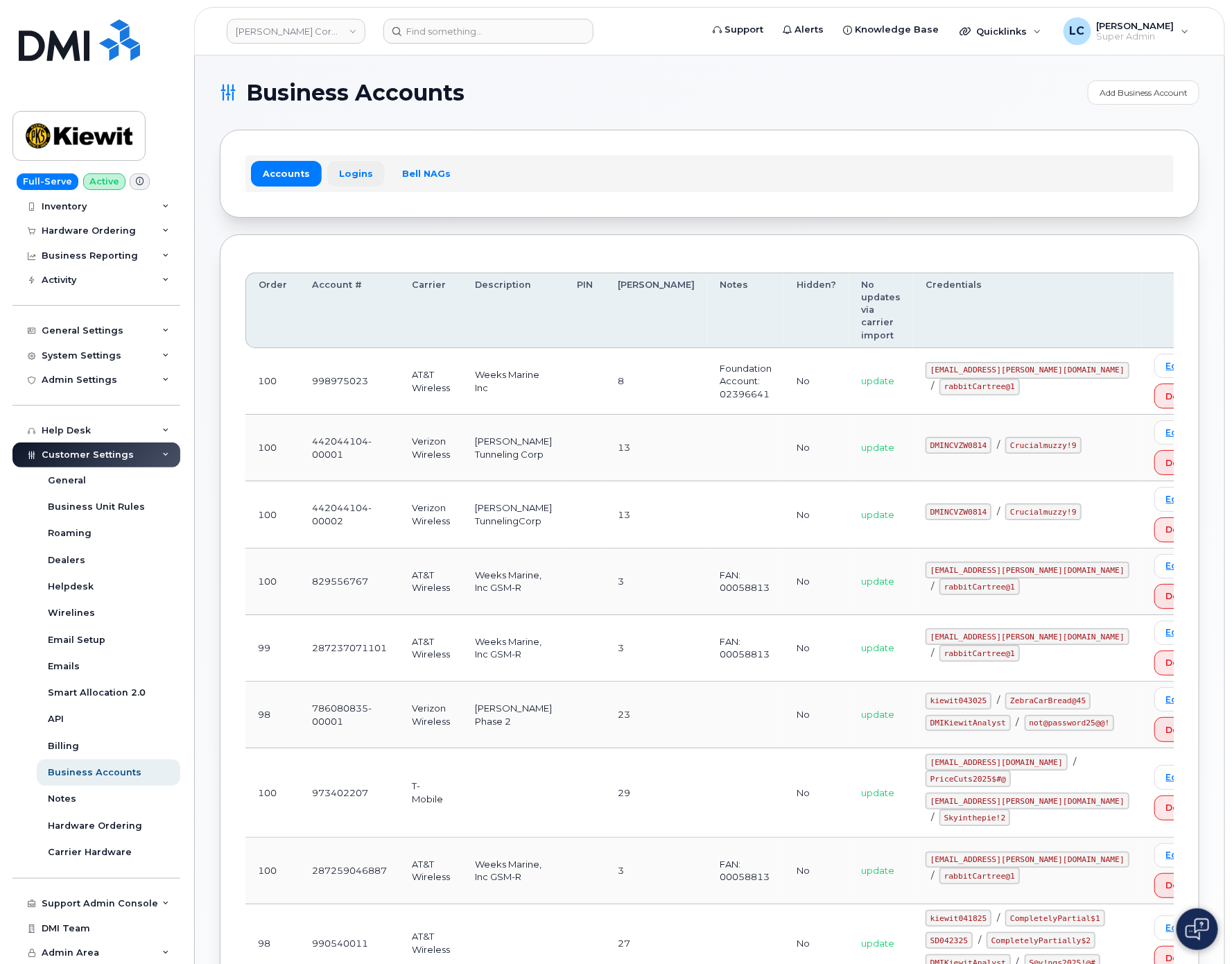
click at [364, 186] on link "Logins" at bounding box center [355, 173] width 57 height 25
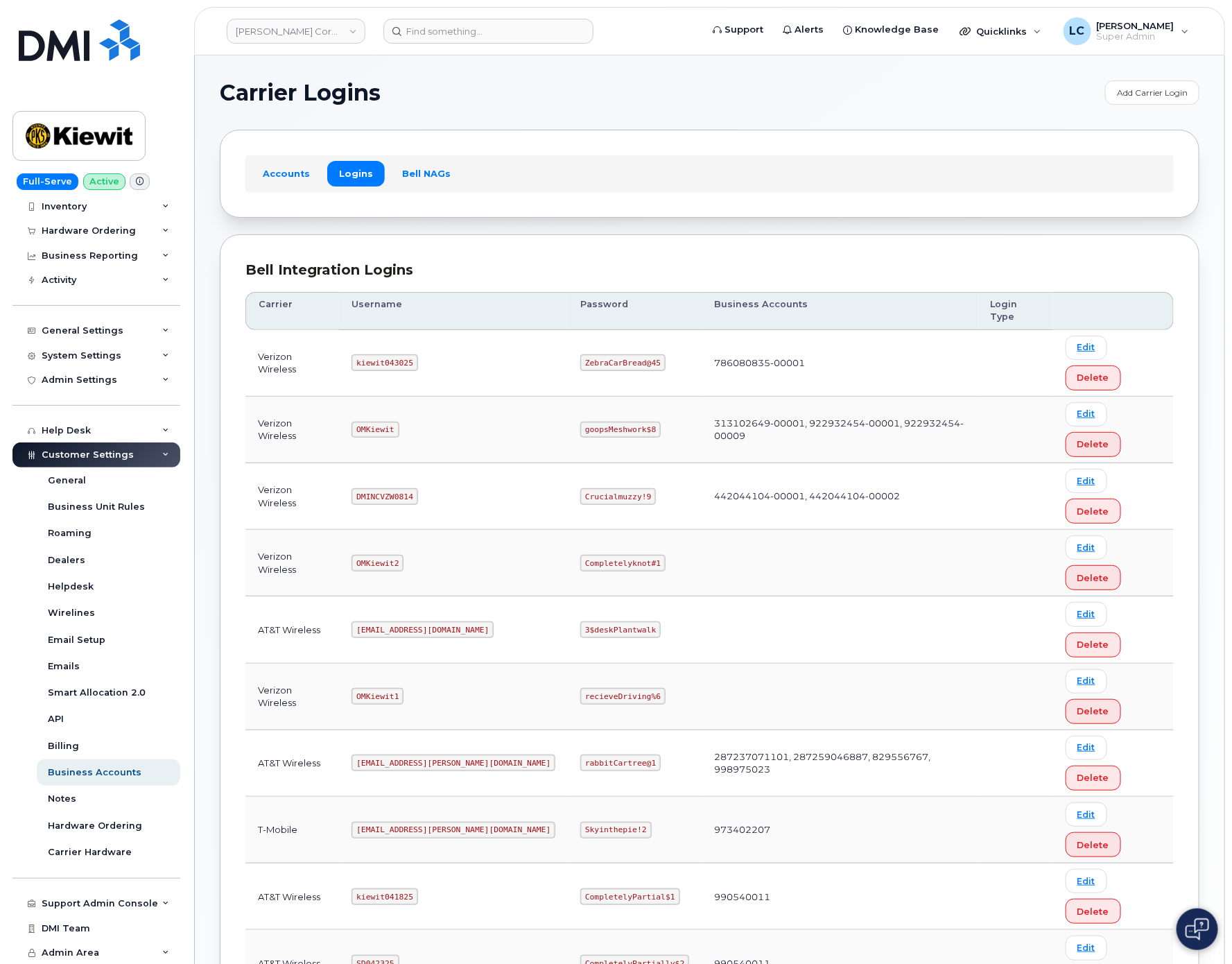
scroll to position [7, 0]
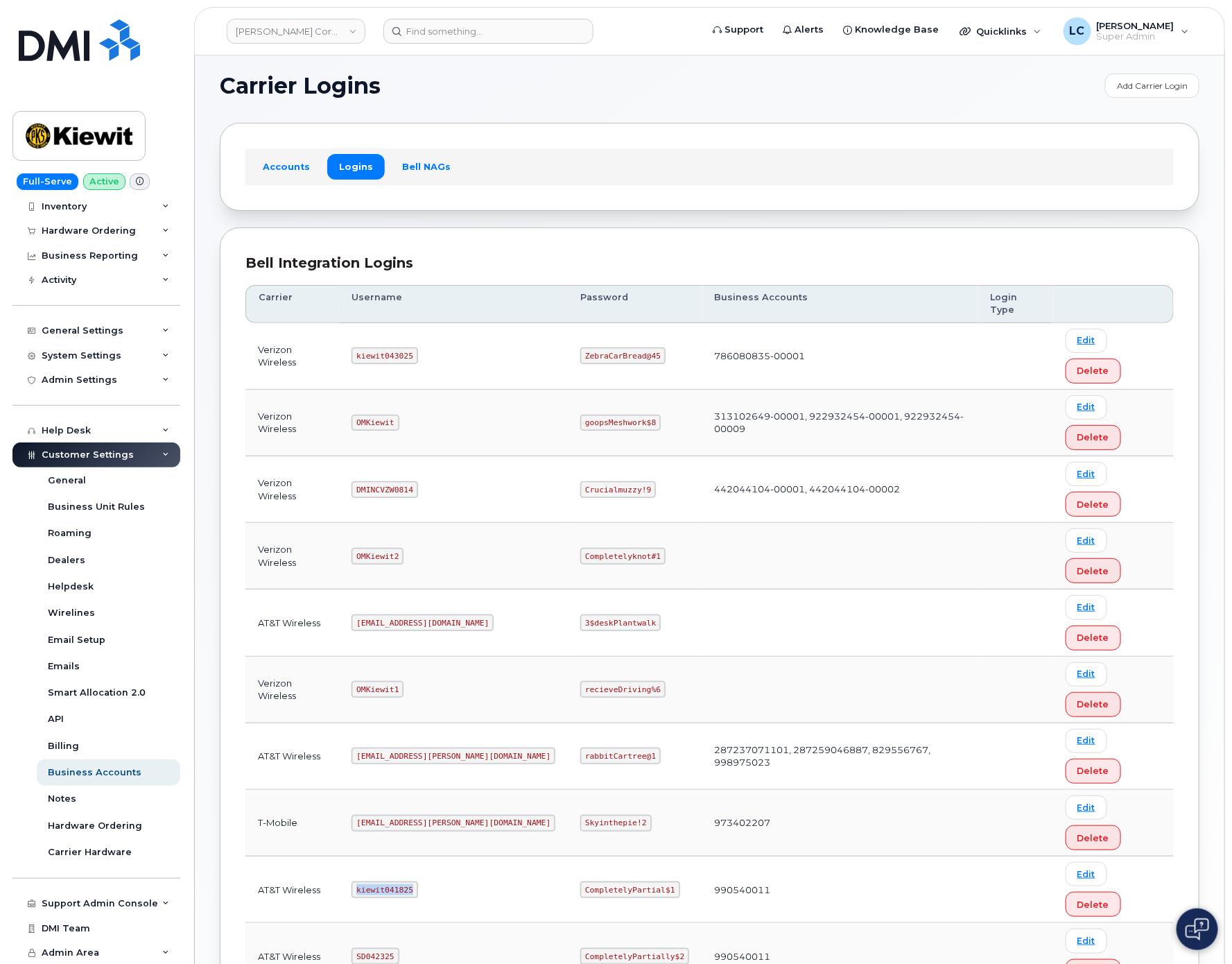
drag, startPoint x: 416, startPoint y: 627, endPoint x: 349, endPoint y: 627, distance: 67.0
click at [349, 856] on td "kiewit041825" at bounding box center [453, 889] width 229 height 67
copy code "kiewit041825"
click at [580, 881] on code "CompletelyPartial$1" at bounding box center [629, 889] width 99 height 17
drag, startPoint x: 535, startPoint y: 627, endPoint x: 620, endPoint y: 629, distance: 85.0
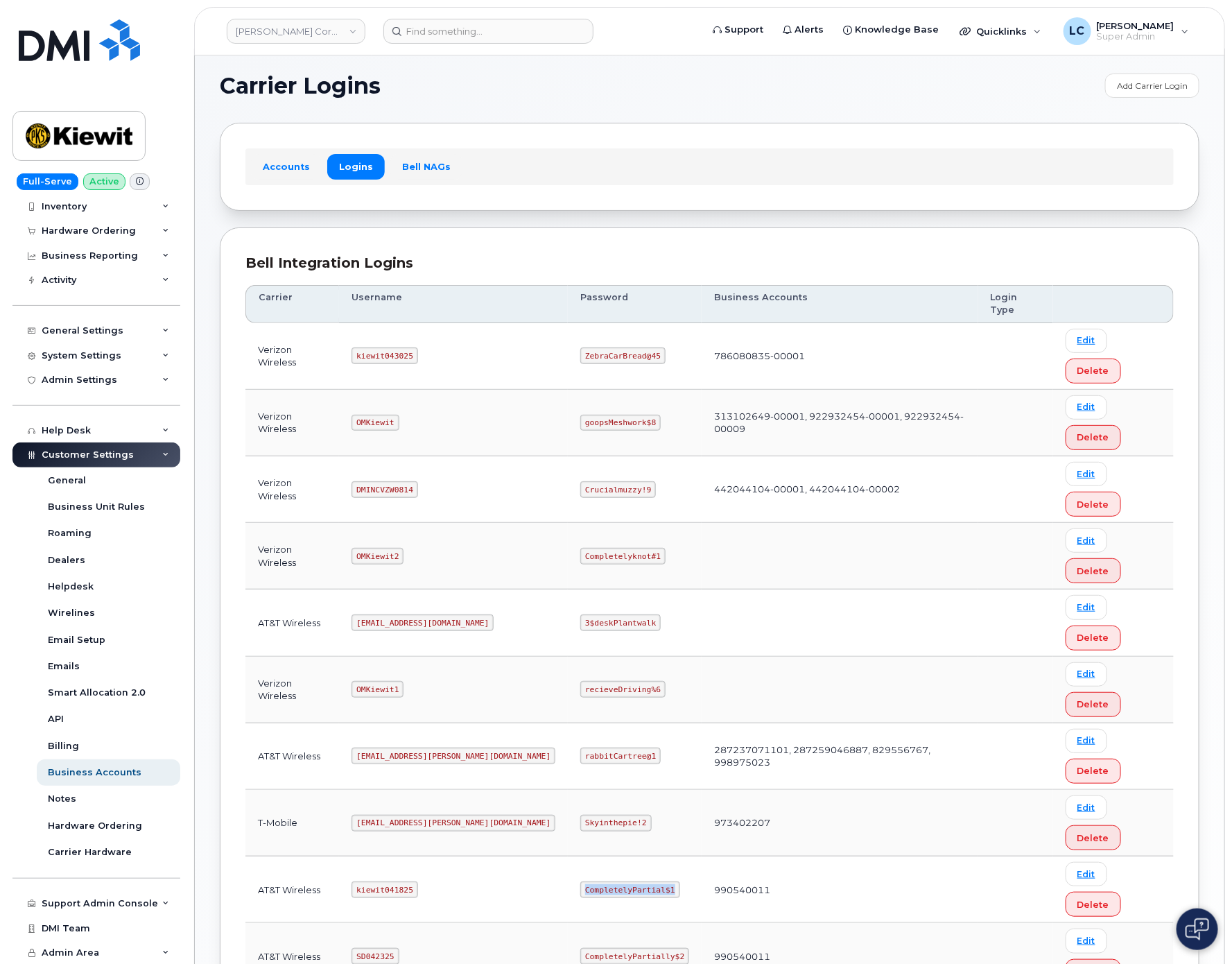
click at [620, 881] on code "CompletelyPartial$1" at bounding box center [629, 889] width 99 height 17
copy code "CompletelyPartial$1"
click at [749, 67] on div "Carrier Logins Add Carrier Login Accounts Logins Bell NAGs Bell Integration Log…" at bounding box center [709, 656] width 1029 height 1215
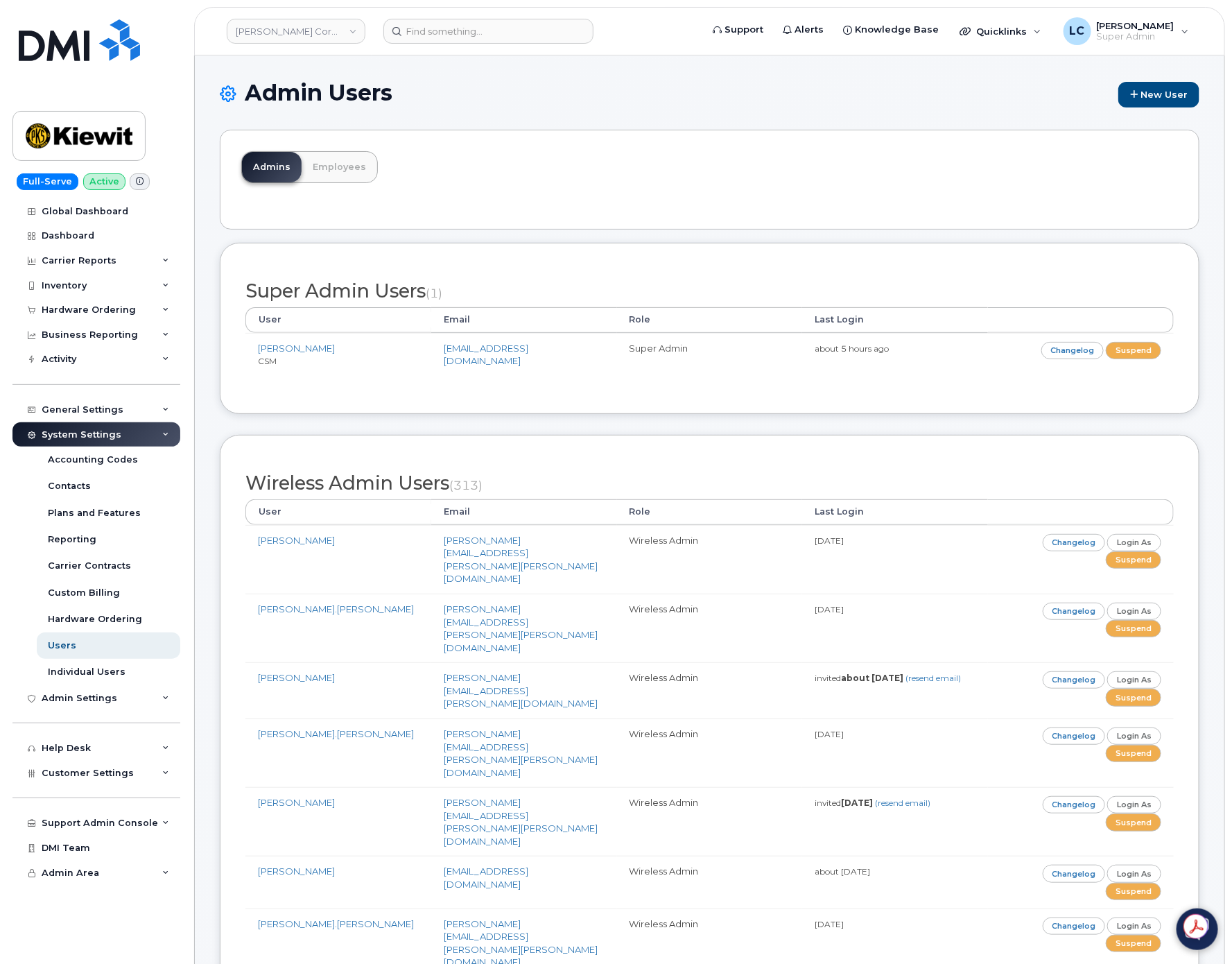
click at [839, 96] on h1 "Admin Users New User" at bounding box center [709, 94] width 979 height 27
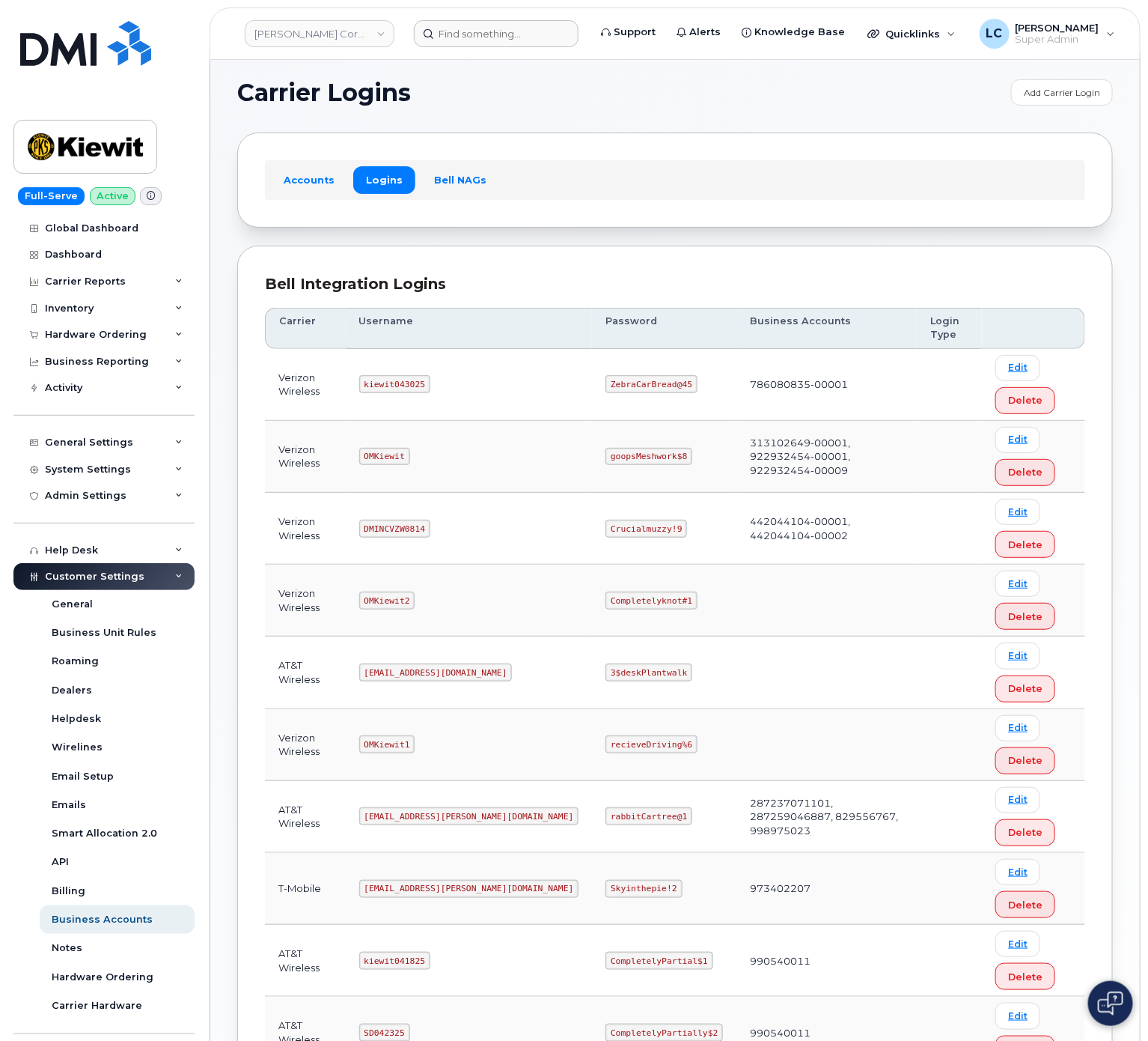
scroll to position [85, 0]
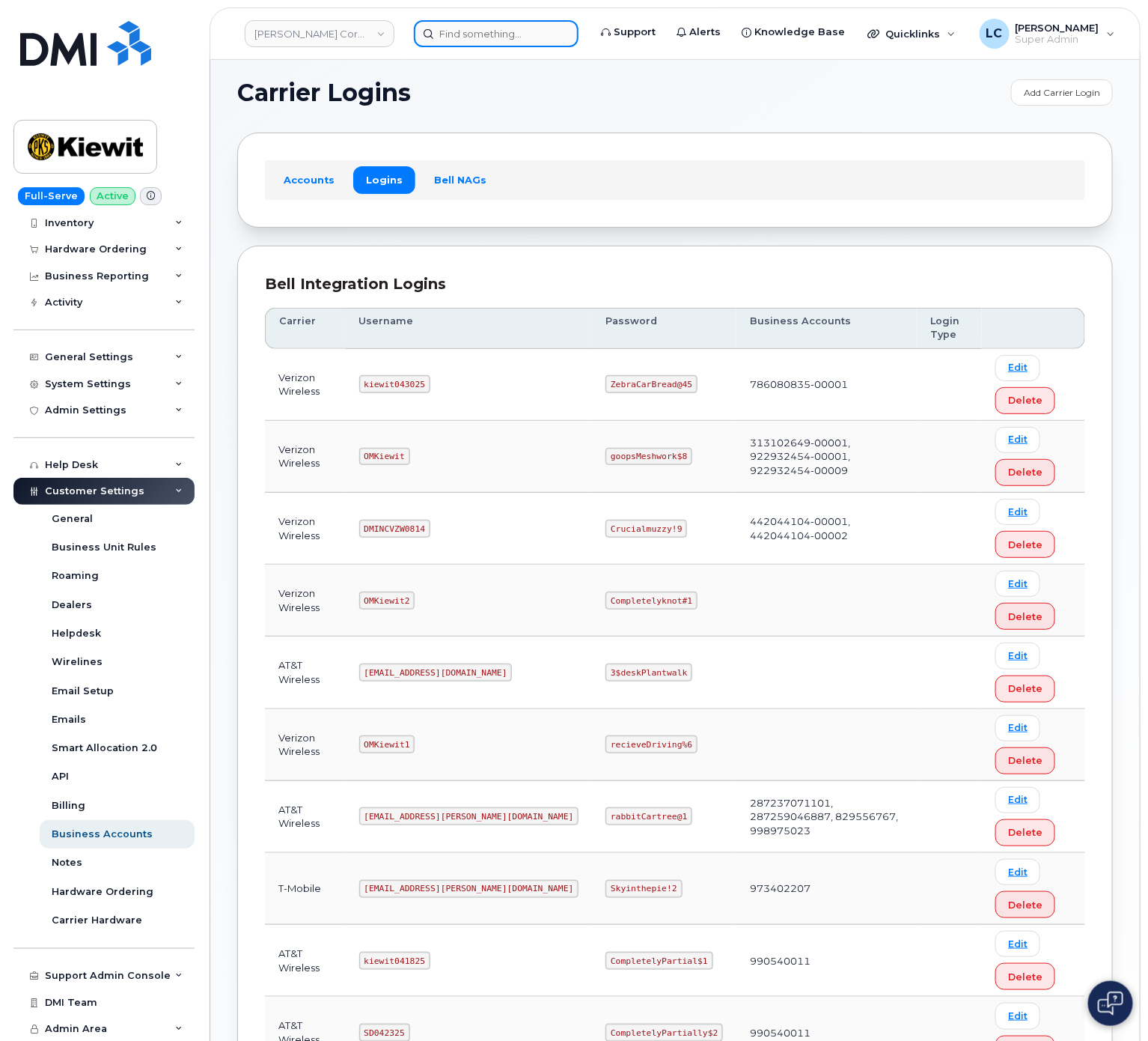
click at [470, 40] on input at bounding box center [496, 33] width 164 height 27
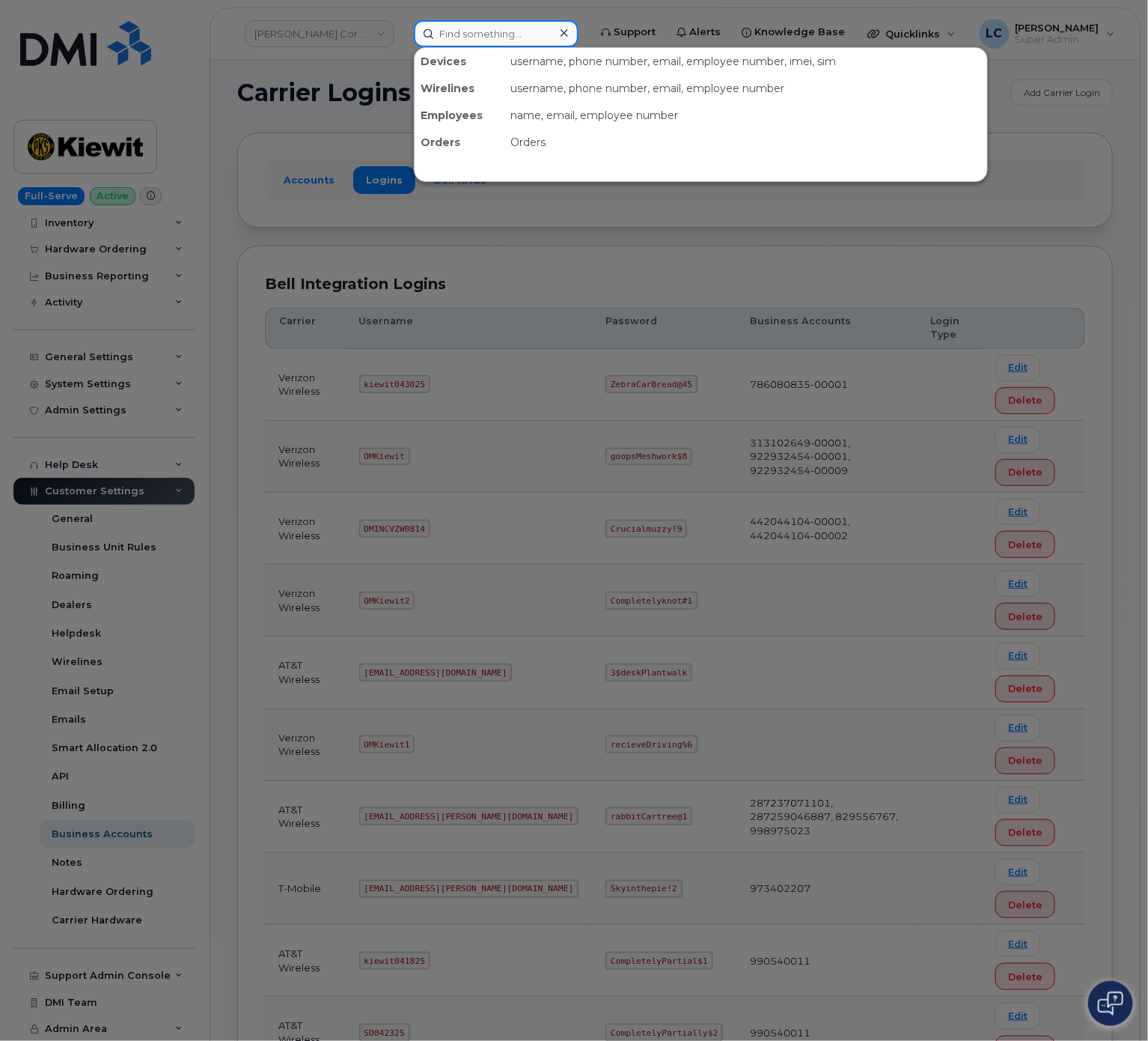
paste input "293413"
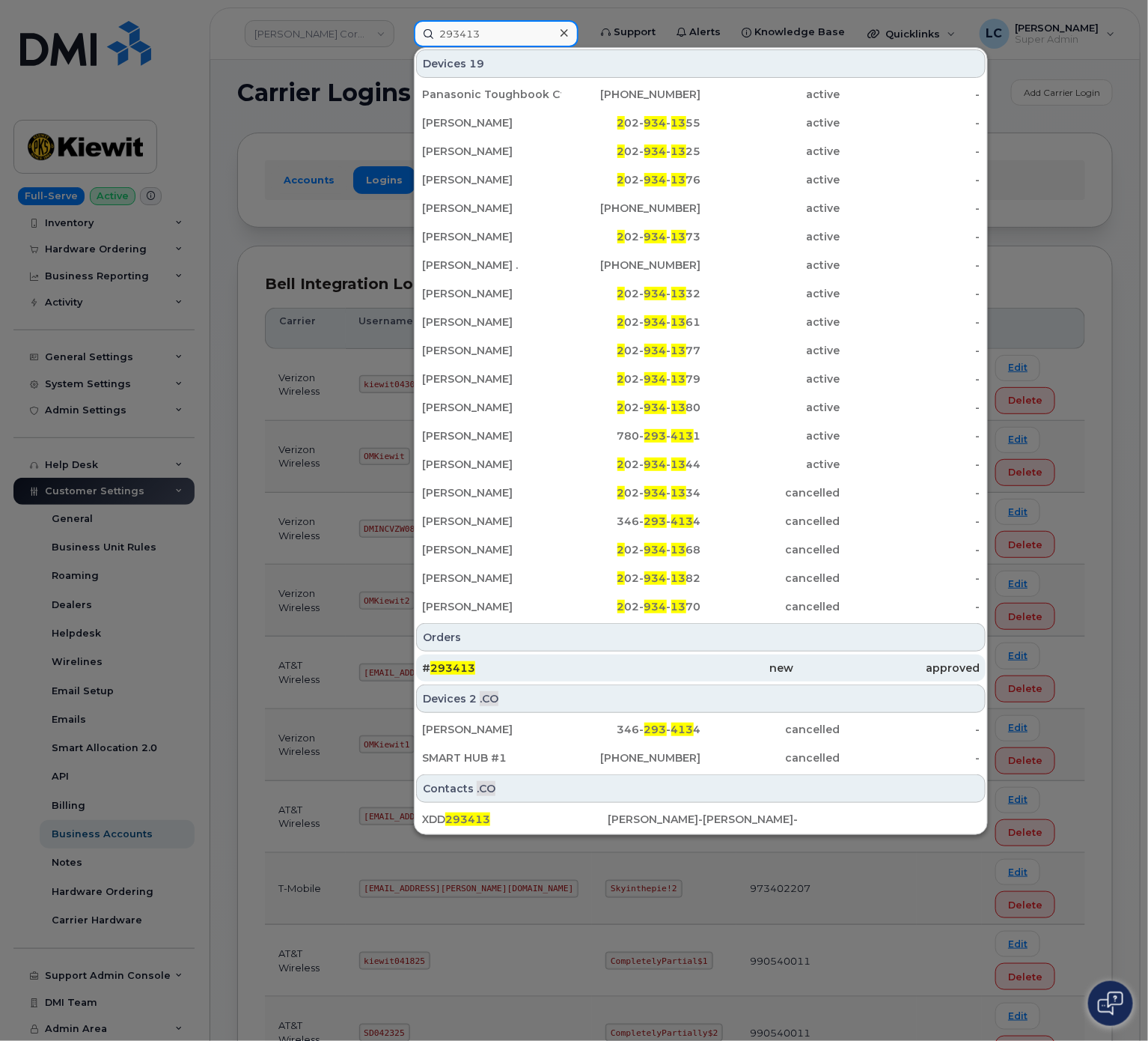
type input "293413"
click at [756, 671] on div "new" at bounding box center [700, 667] width 185 height 15
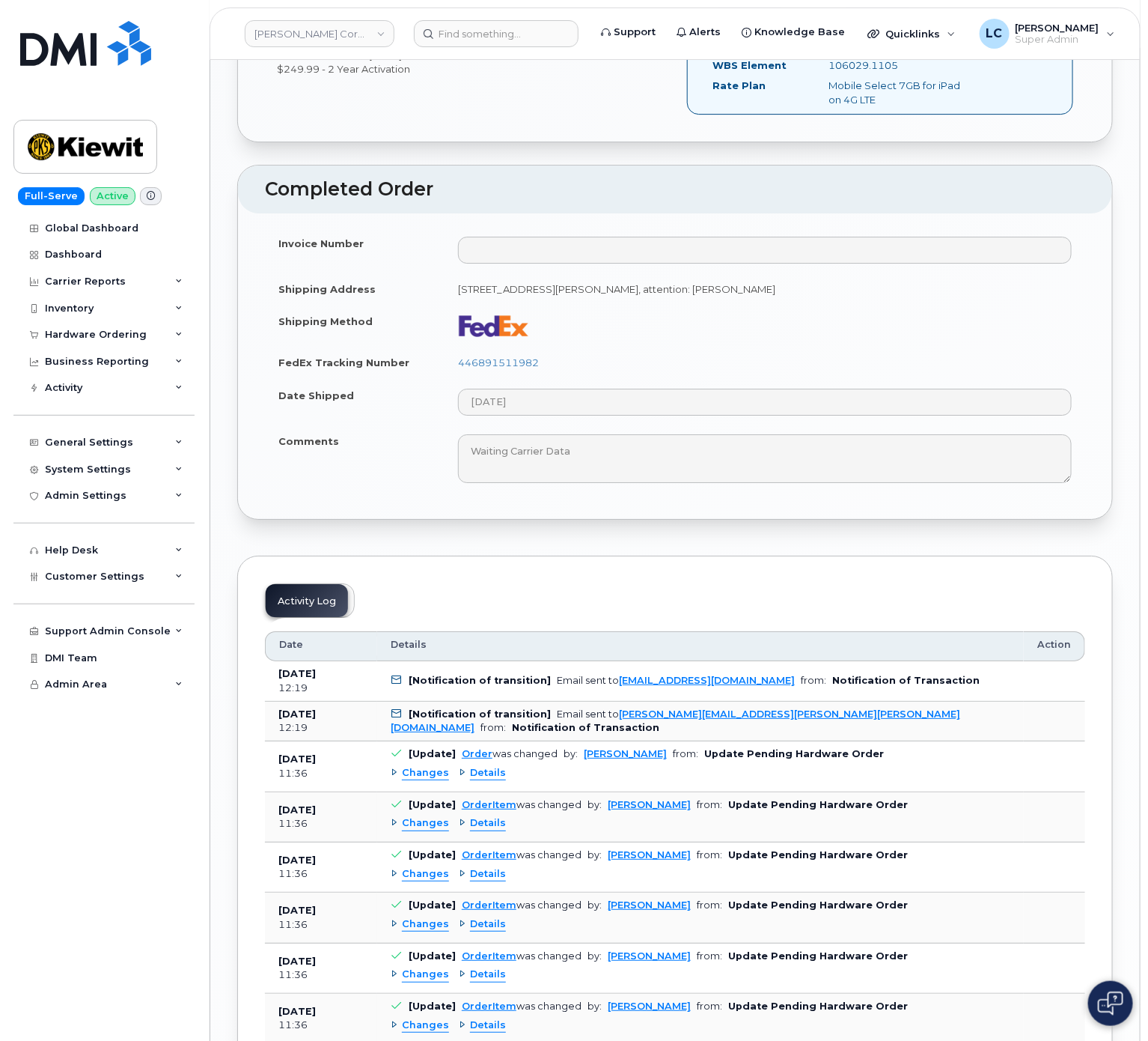
scroll to position [1909, 0]
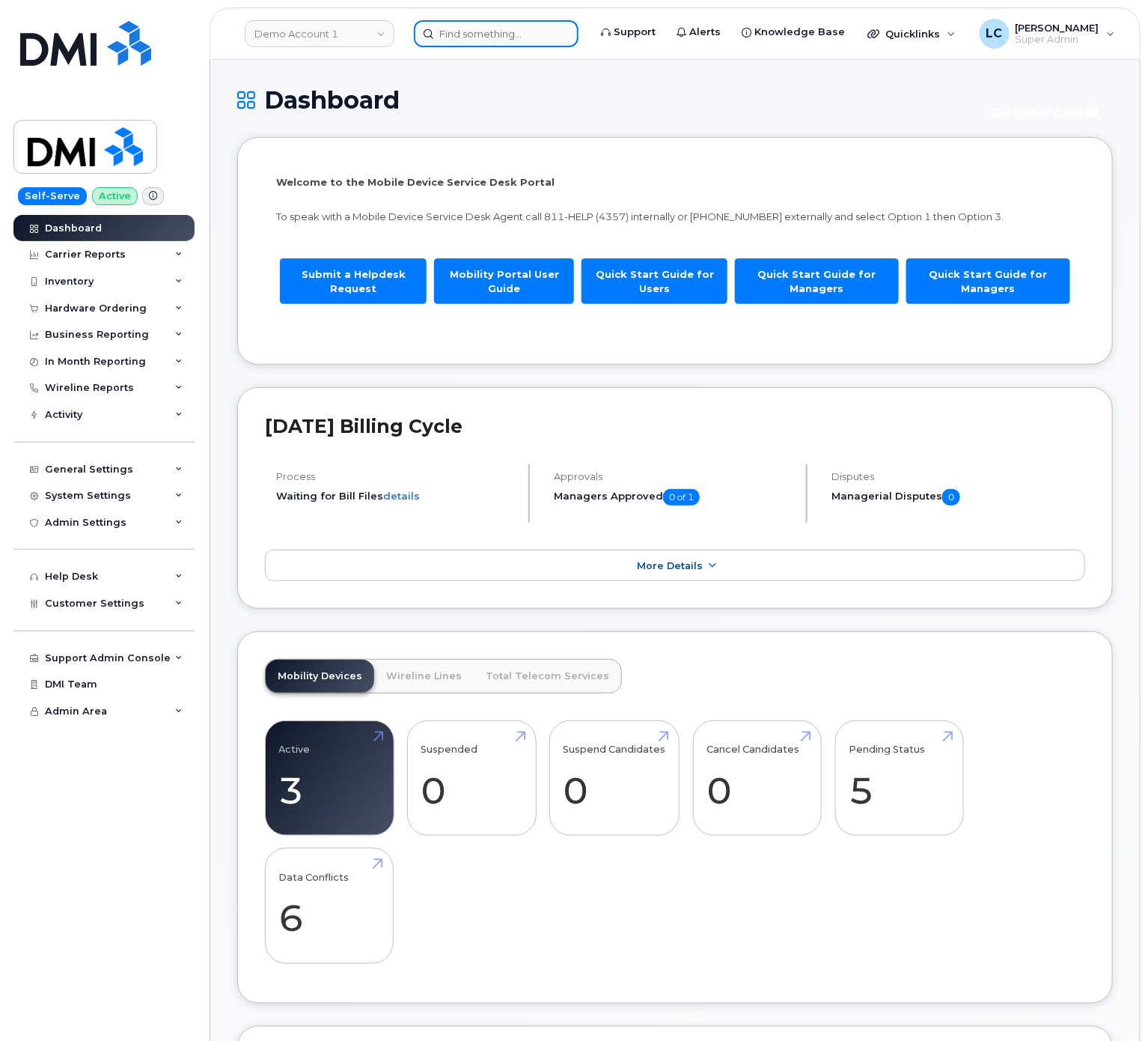
click at [476, 39] on input at bounding box center [496, 33] width 164 height 27
paste input "4806735934"
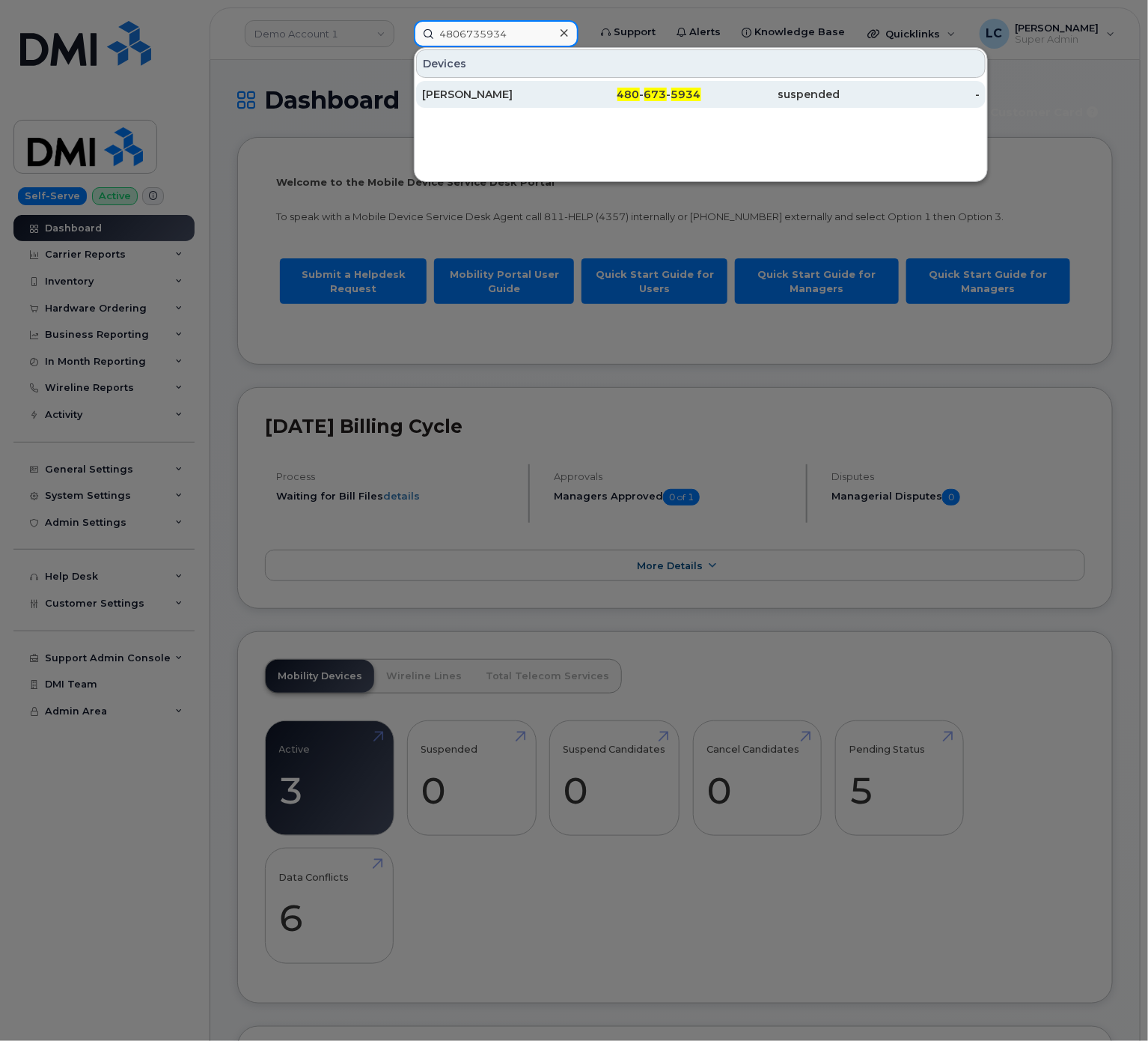
type input "4806735934"
click at [564, 88] on div "480 - 673 - 5934" at bounding box center [631, 94] width 139 height 27
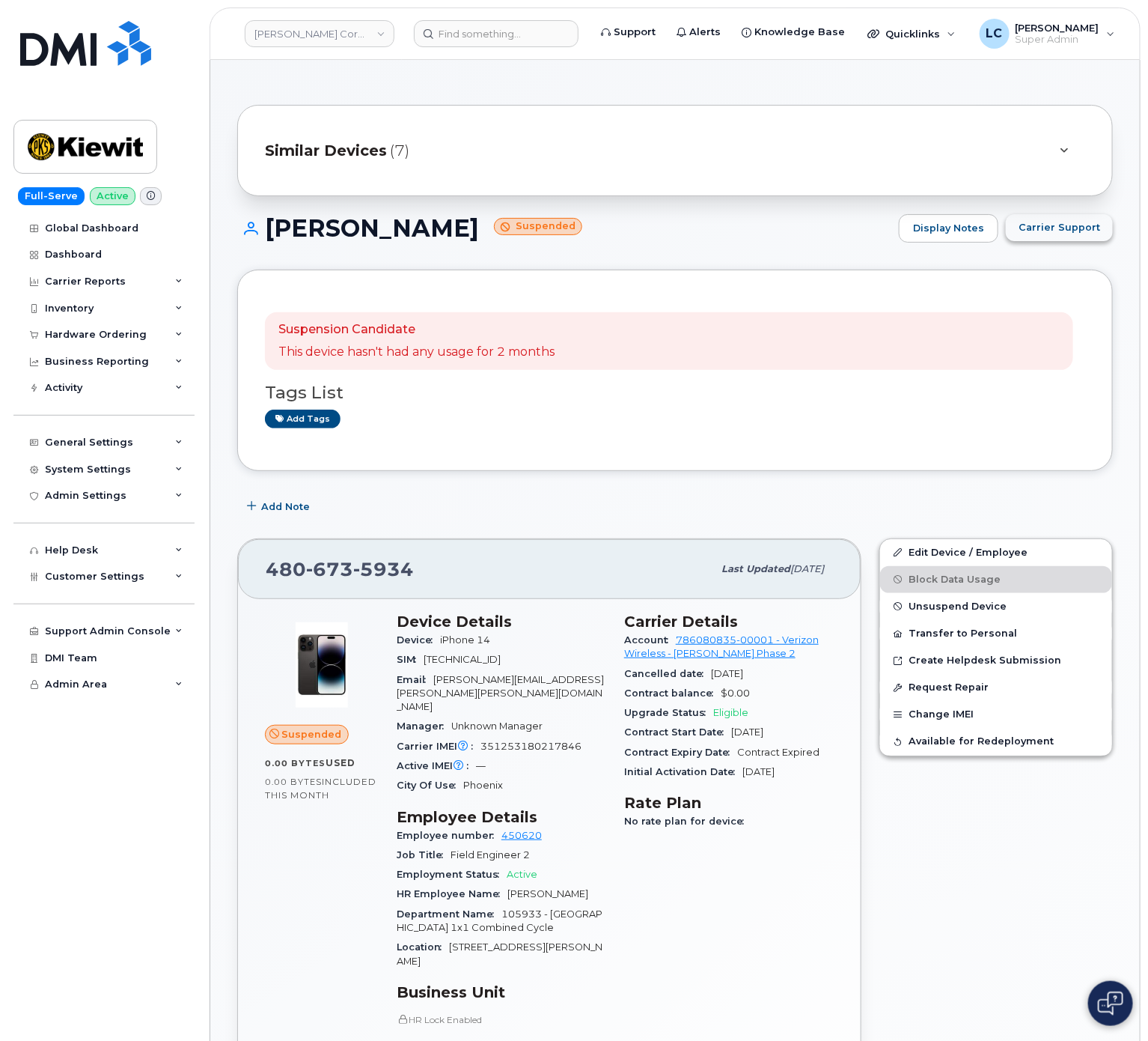
click at [1094, 224] on span "Carrier Support" at bounding box center [1060, 227] width 82 height 14
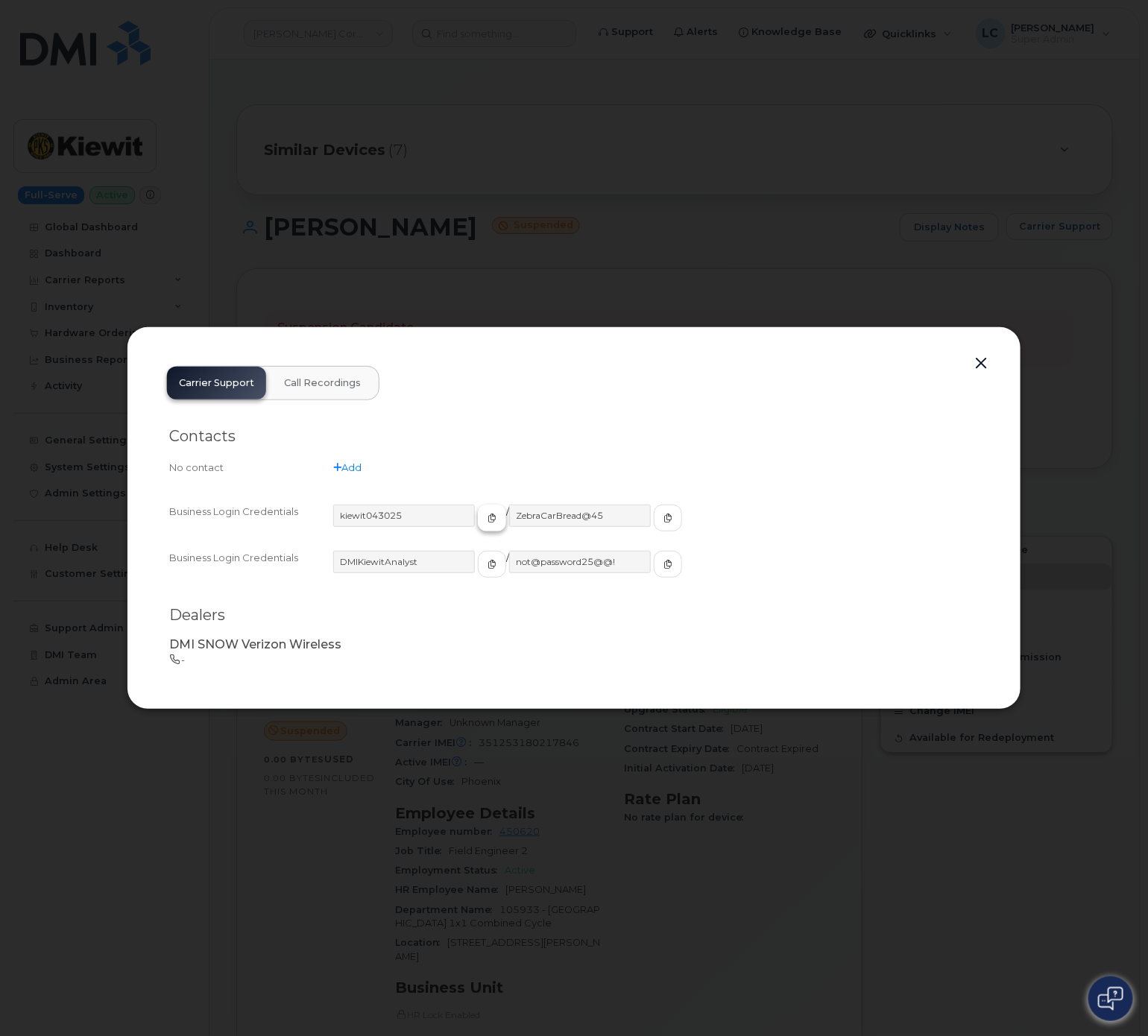
click at [487, 517] on icon "button" at bounding box center [492, 518] width 9 height 9
click at [654, 517] on button "button" at bounding box center [668, 518] width 29 height 27
click at [980, 363] on button "button" at bounding box center [981, 364] width 23 height 21
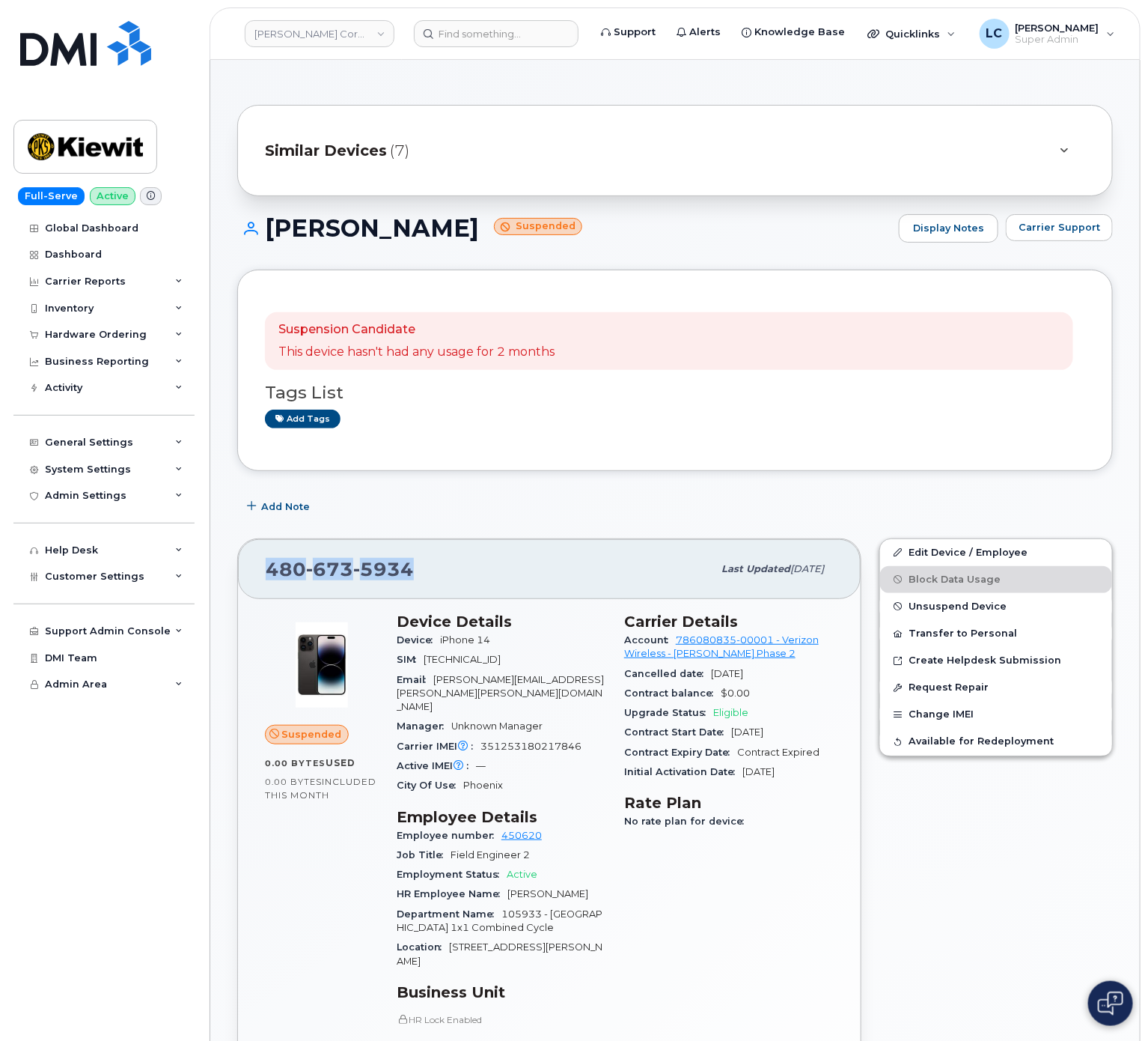
drag, startPoint x: 411, startPoint y: 568, endPoint x: 227, endPoint y: 569, distance: 184.0
copy span "480 673 5934"
